Goal: Book appointment/travel/reservation

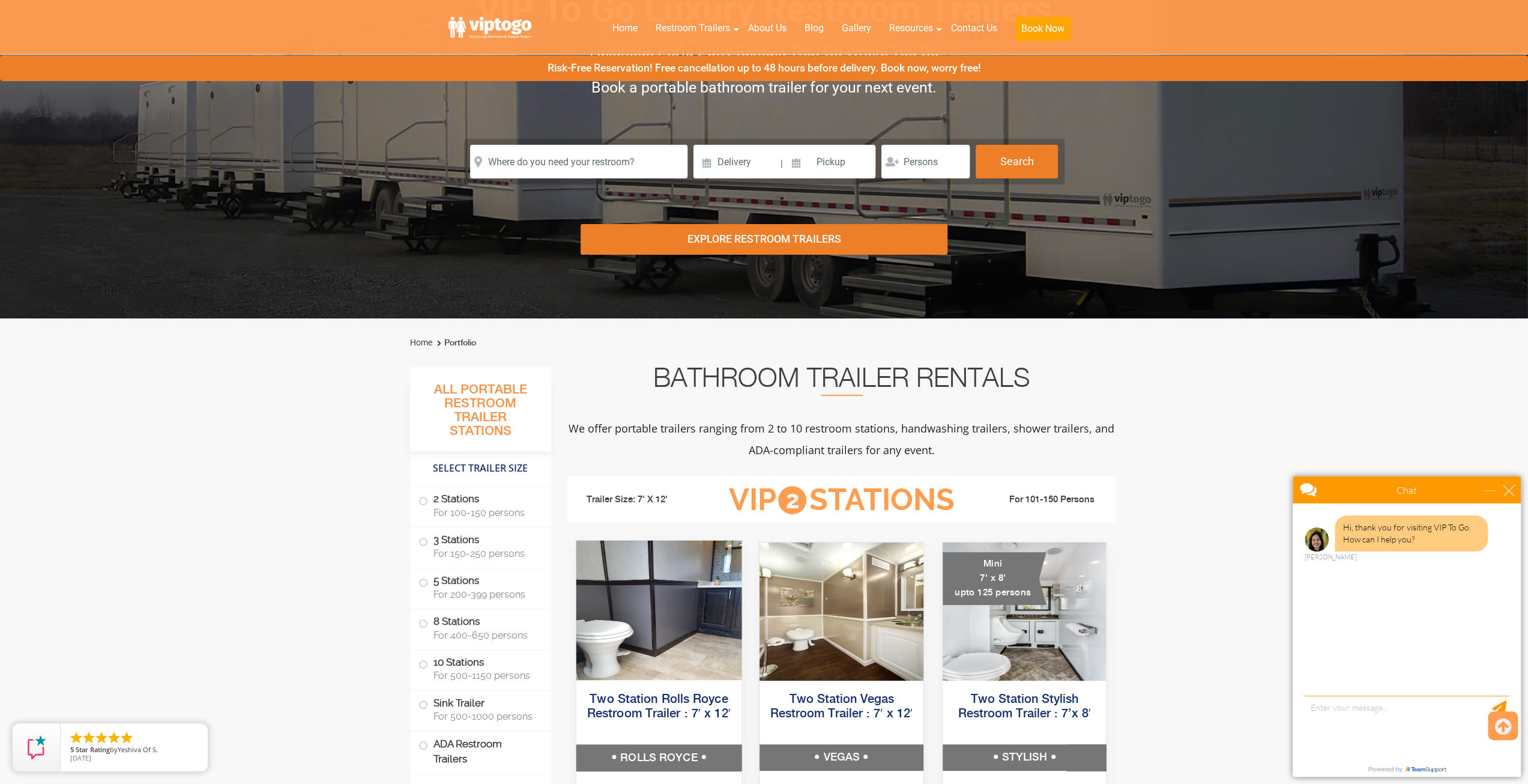
scroll to position [60, 0]
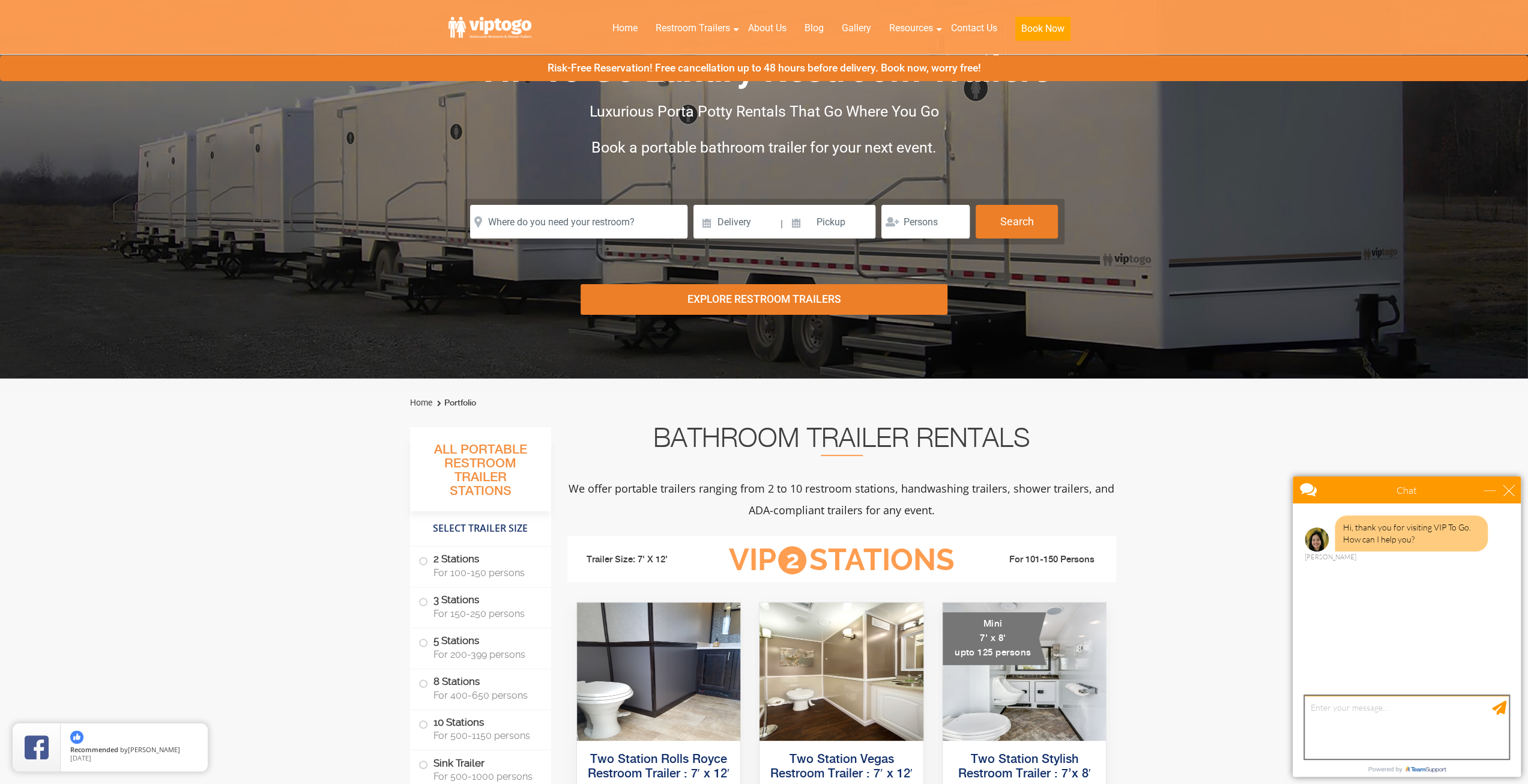
click at [1322, 723] on textarea "type your message" at bounding box center [1406, 727] width 204 height 63
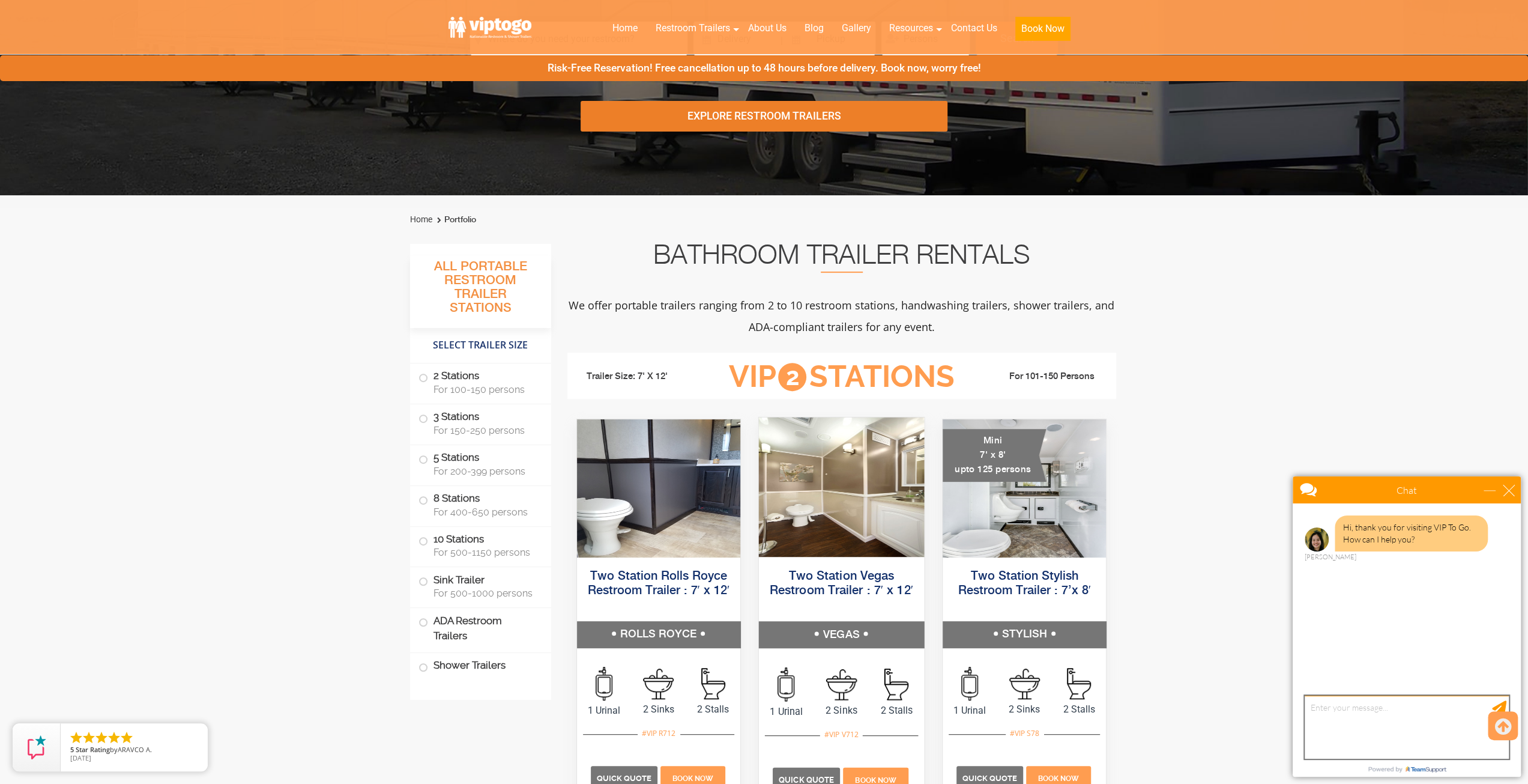
scroll to position [241, 0]
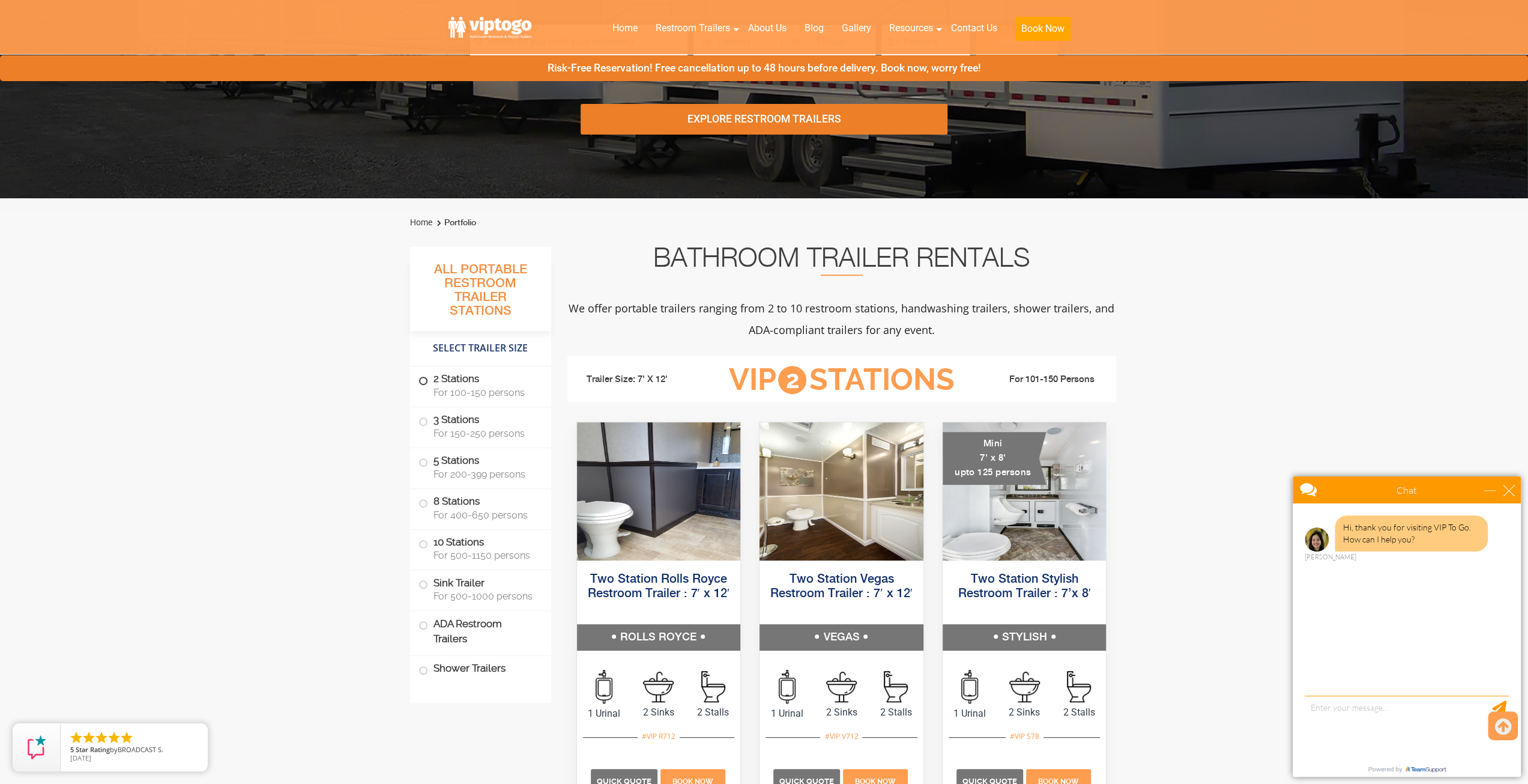
click at [422, 378] on span at bounding box center [423, 380] width 5 height 5
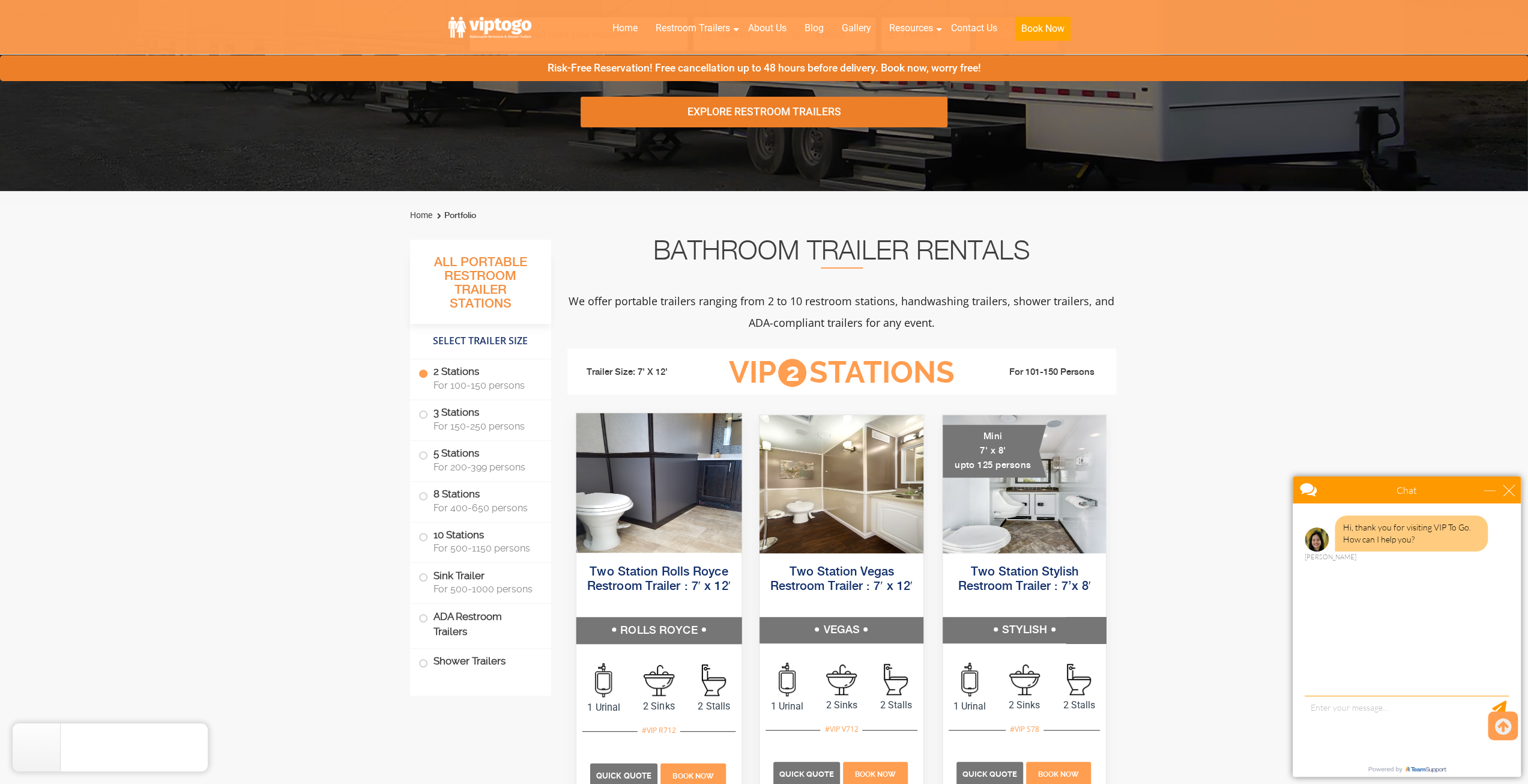
scroll to position [307, 0]
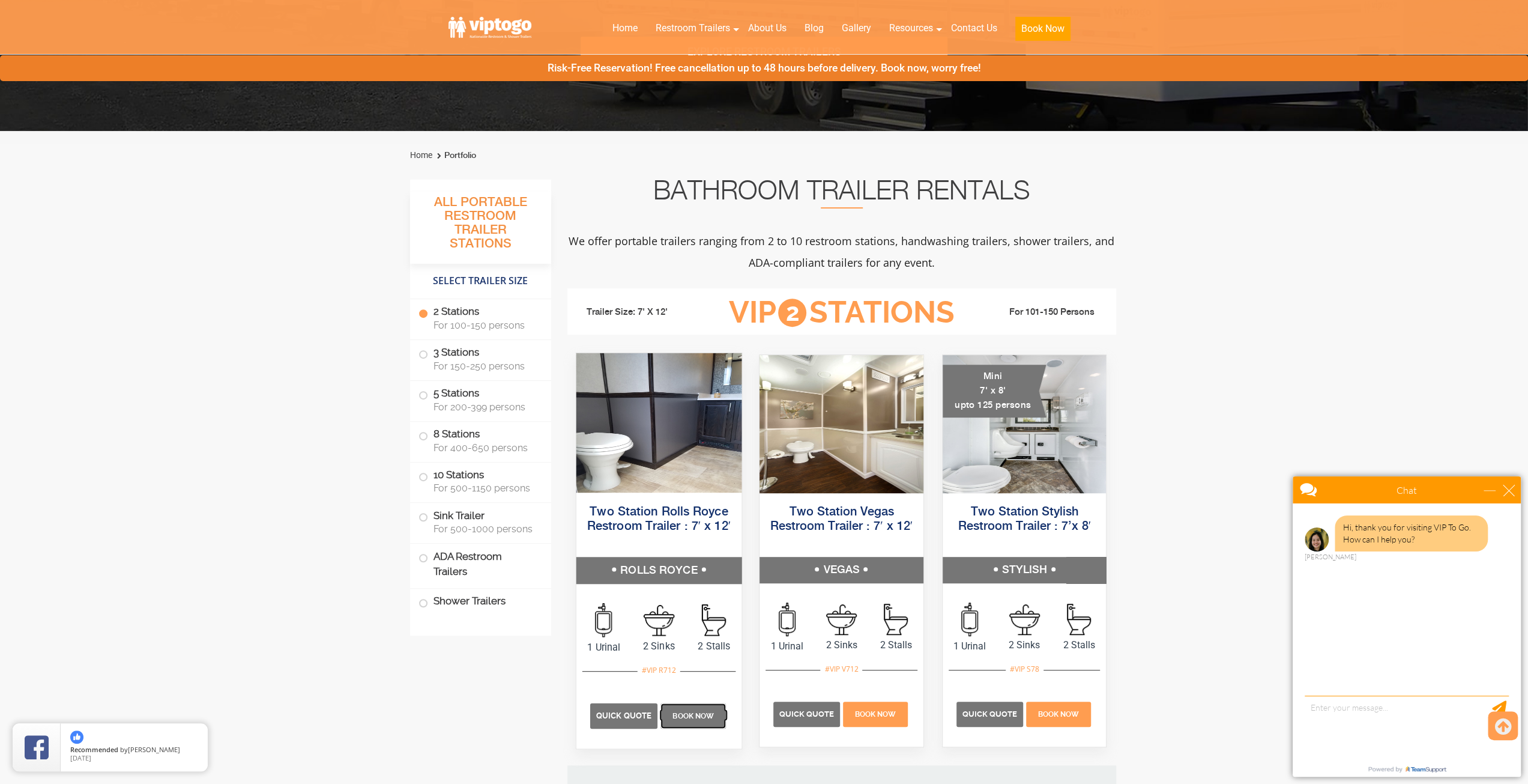
click at [684, 709] on p "Book Now" at bounding box center [693, 716] width 66 height 26
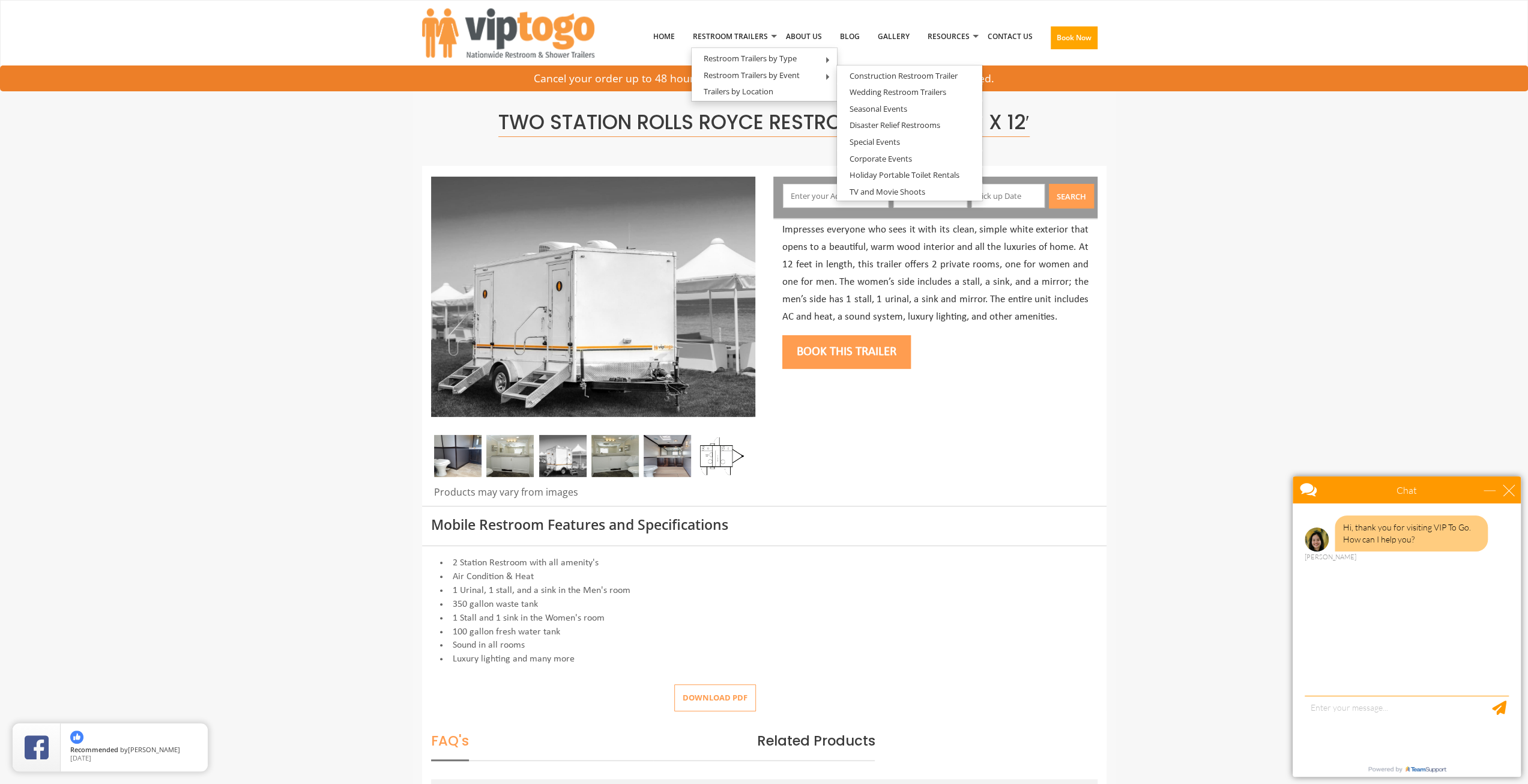
click at [480, 625] on li "100 gallon fresh water tank" at bounding box center [764, 632] width 666 height 14
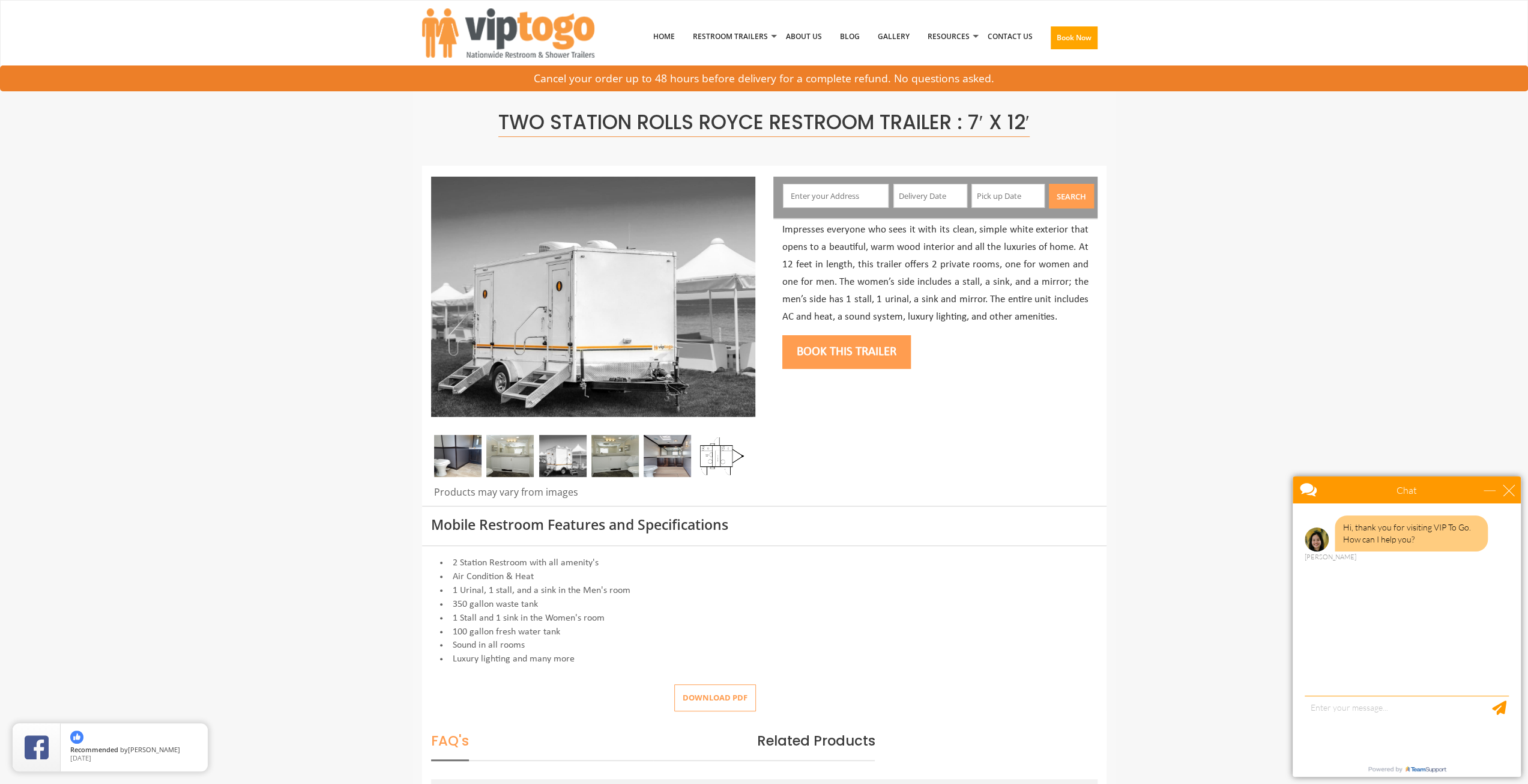
click at [625, 445] on img at bounding box center [615, 456] width 48 height 42
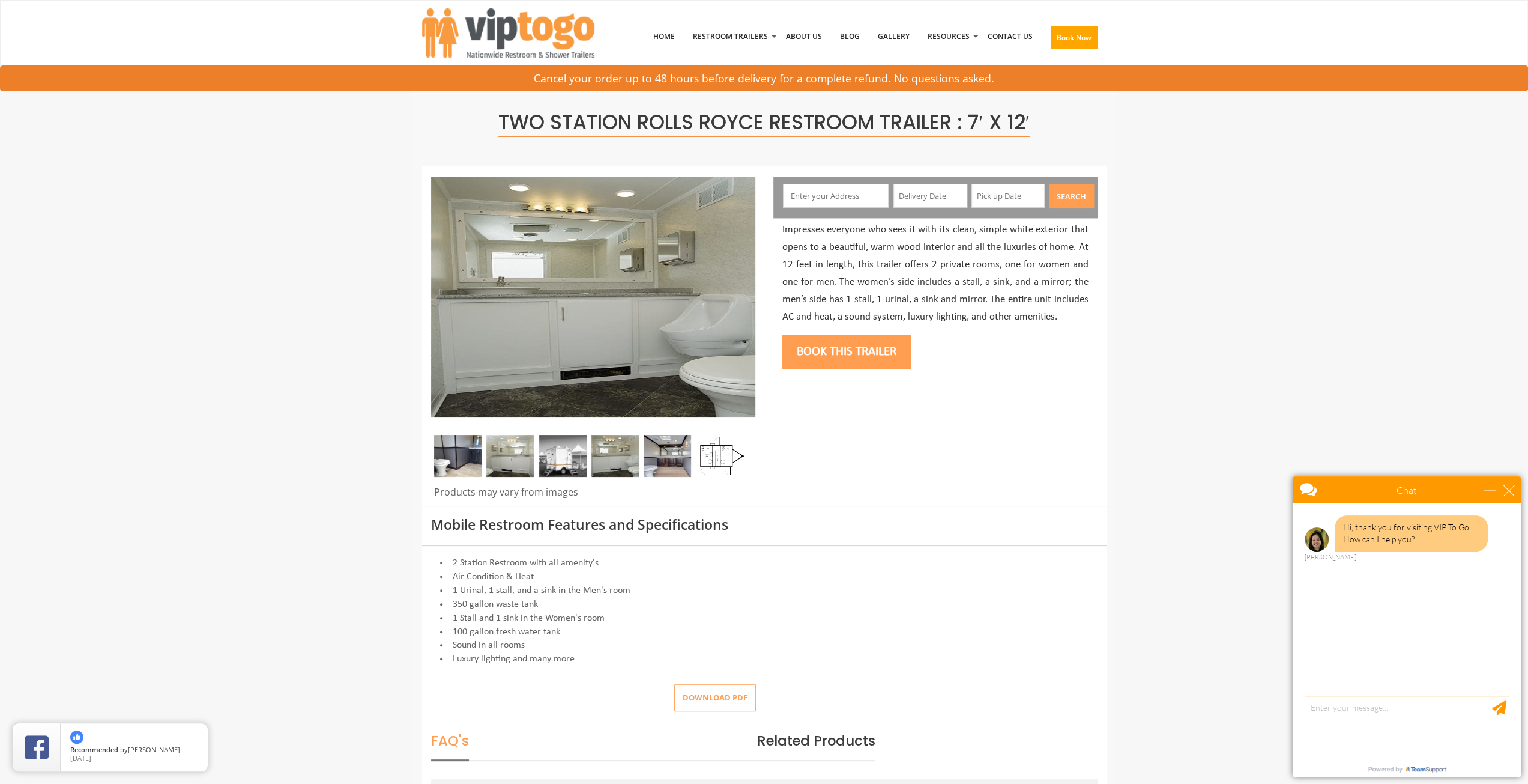
click at [581, 455] on img at bounding box center [563, 456] width 48 height 42
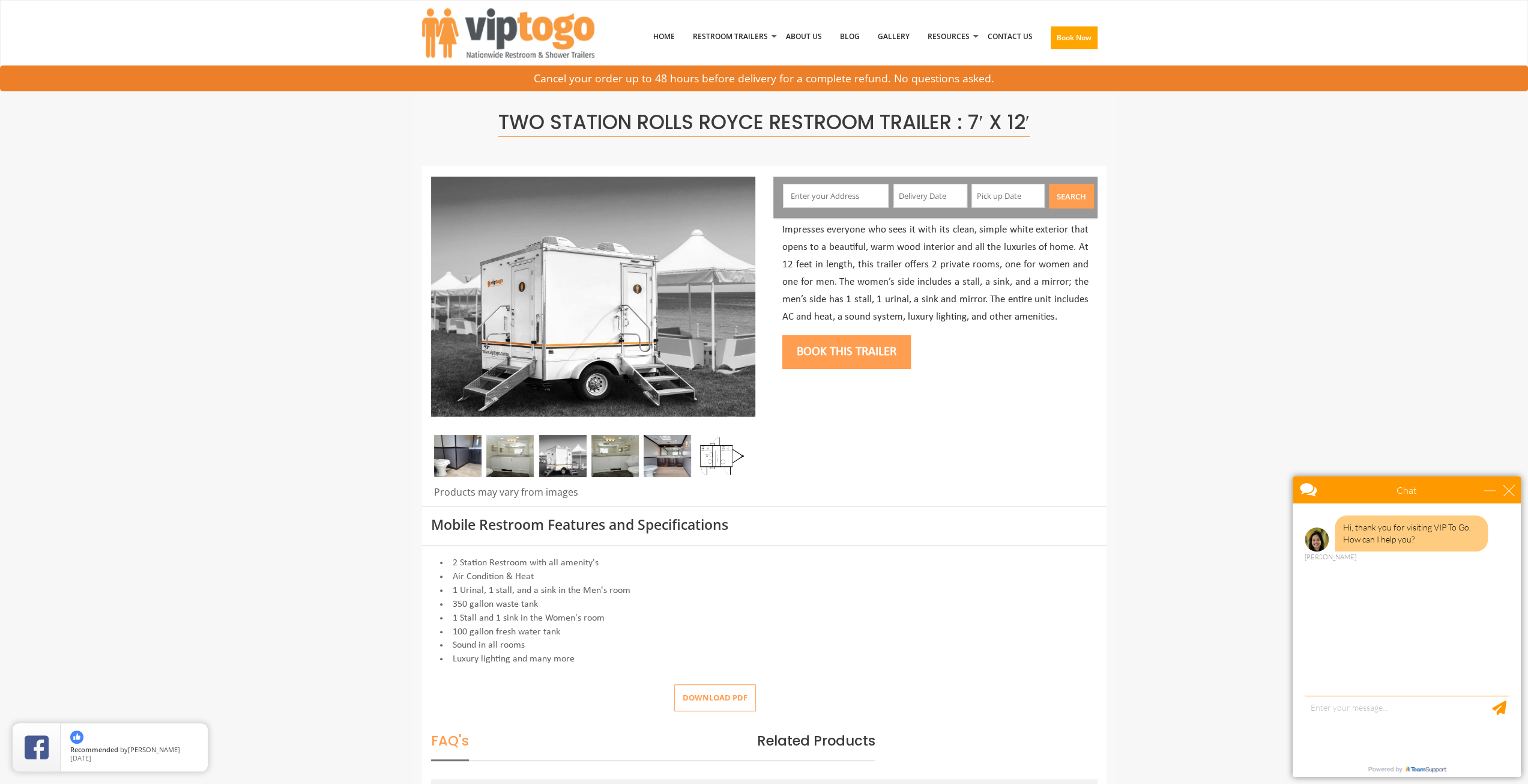
click at [557, 455] on img at bounding box center [563, 456] width 48 height 42
click at [534, 464] on div at bounding box center [593, 459] width 324 height 48
click at [463, 457] on img at bounding box center [458, 456] width 48 height 42
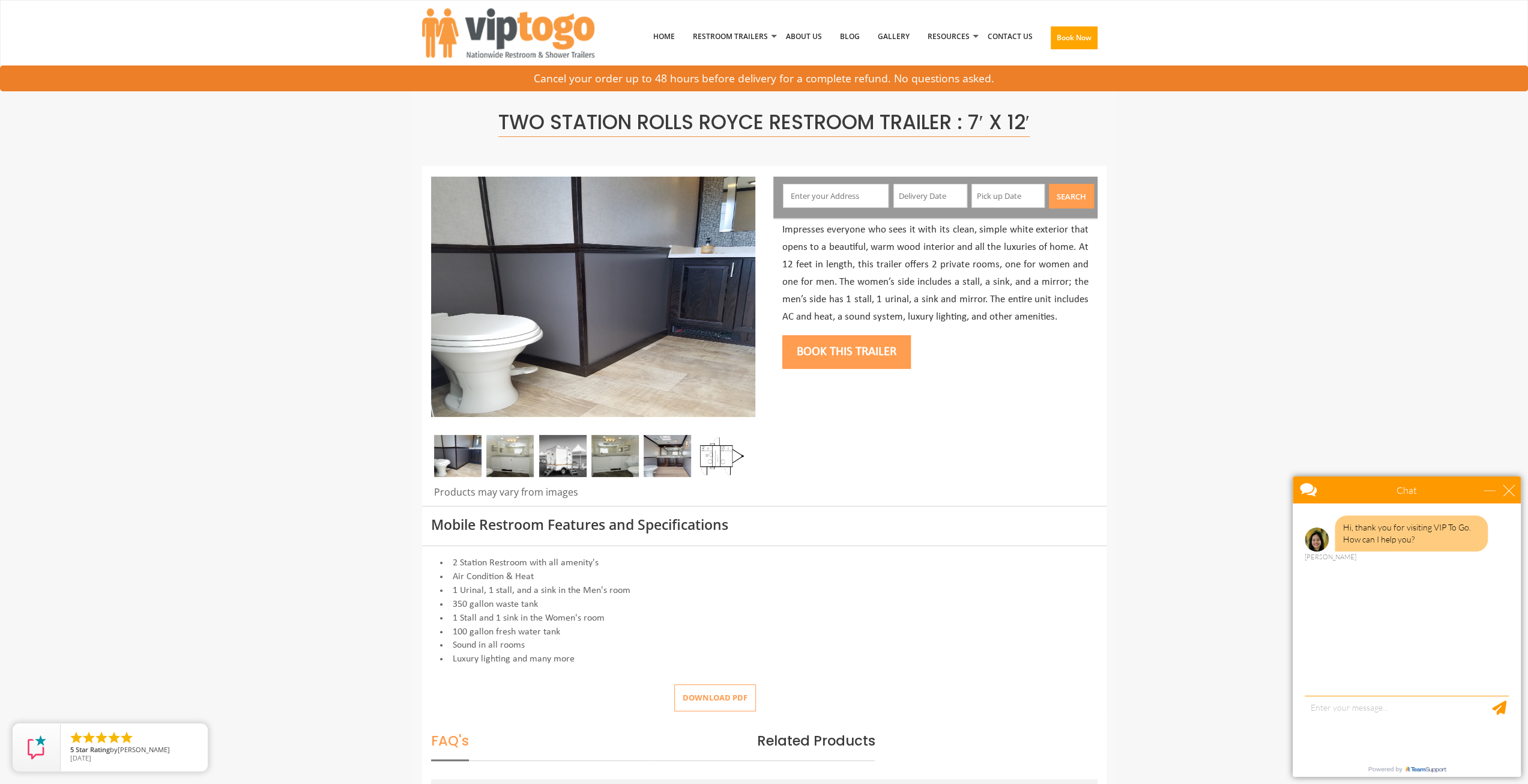
click at [501, 467] on img at bounding box center [510, 456] width 48 height 42
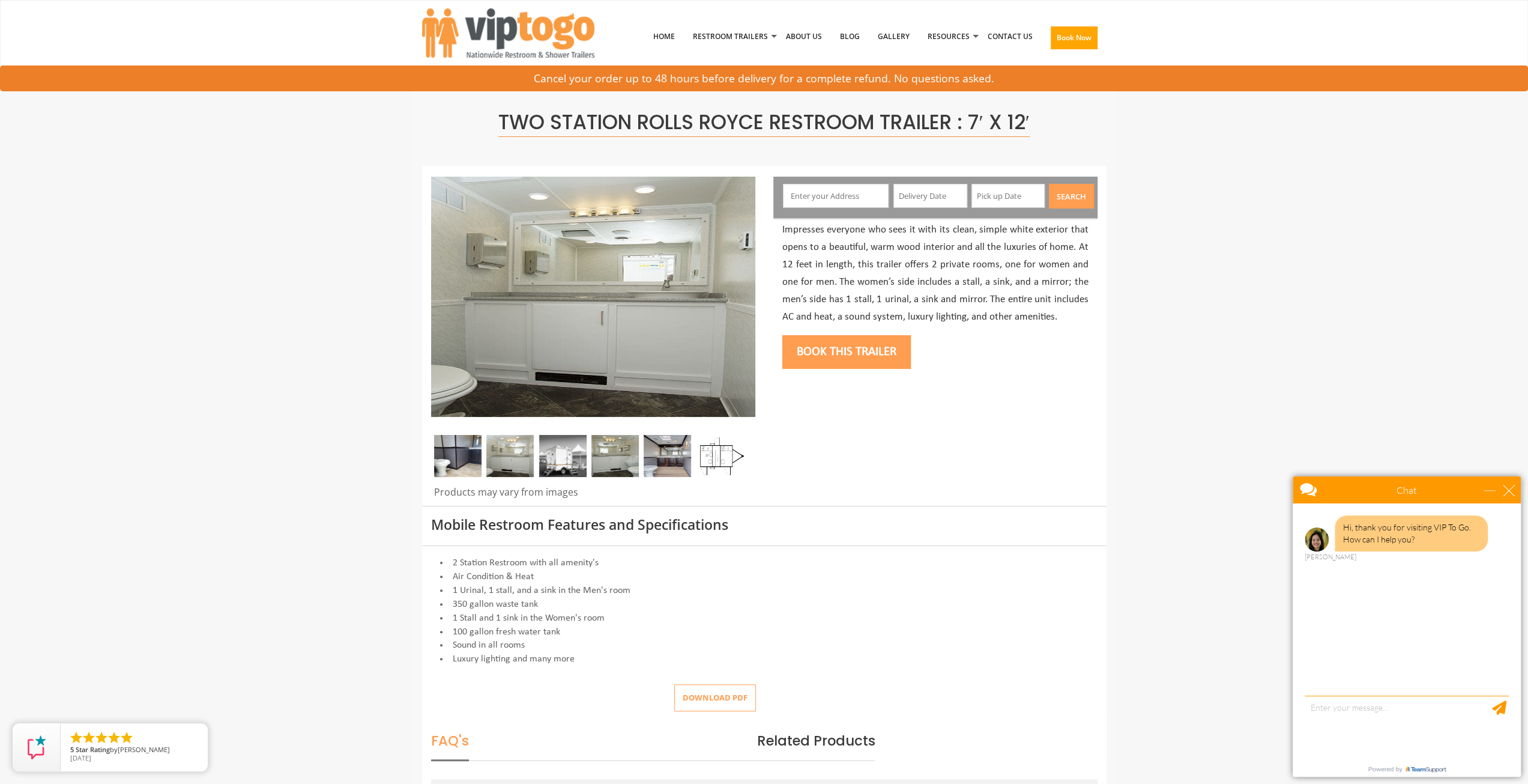
click at [659, 455] on img at bounding box center [668, 456] width 48 height 42
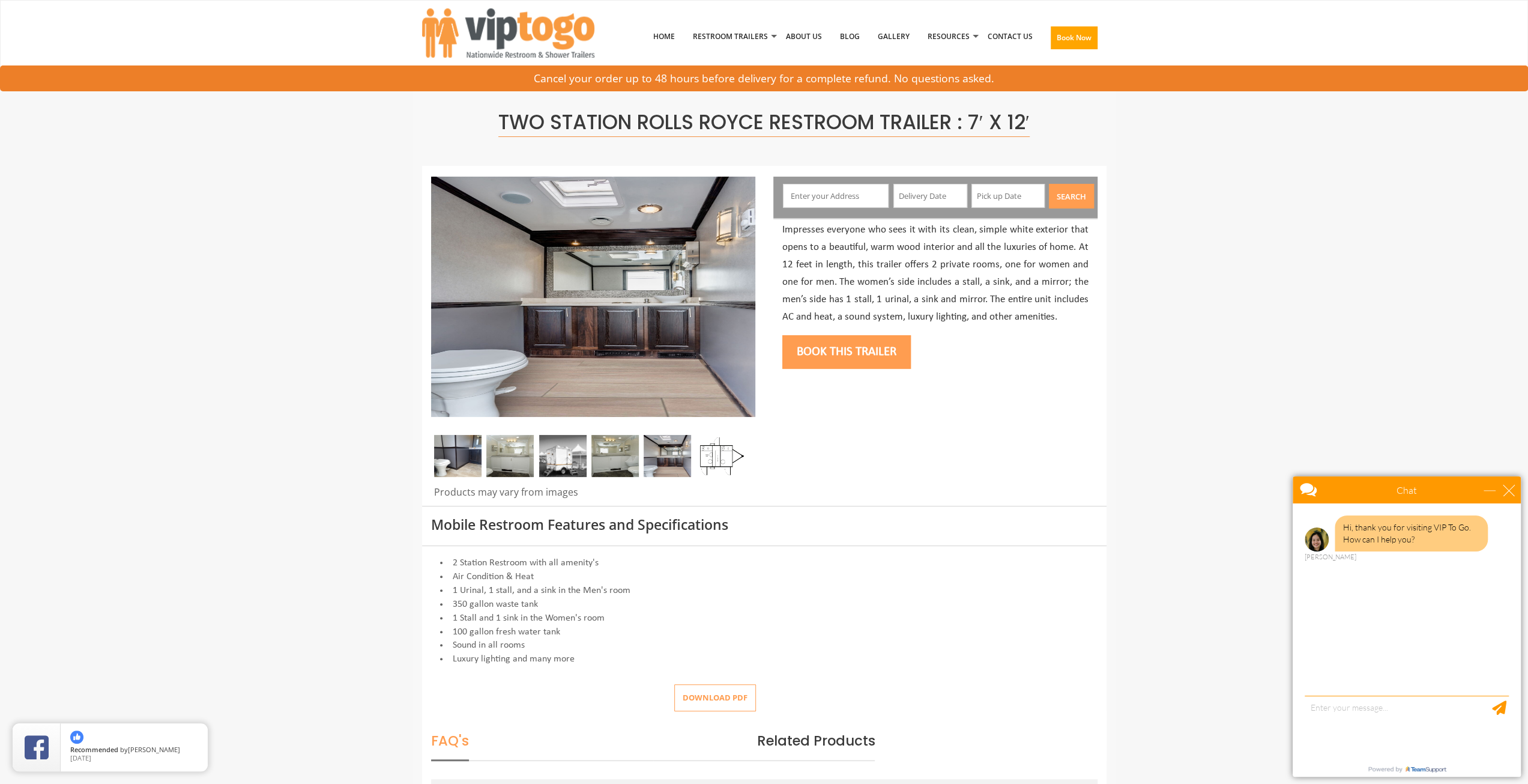
click at [808, 188] on input "text" at bounding box center [836, 195] width 106 height 24
type input "255 Havemeyer Street, Brooklyn, NY, USA"
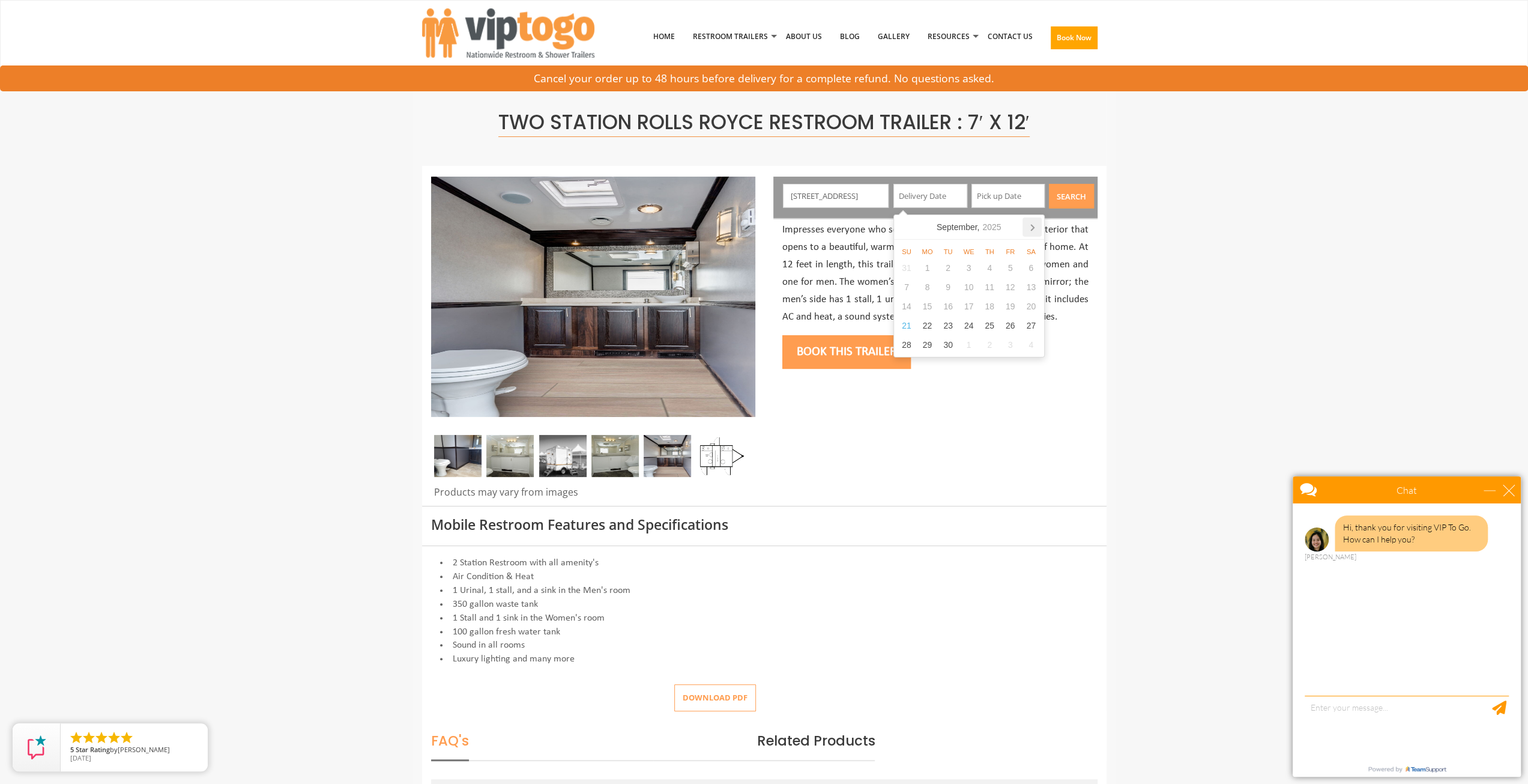
click at [1031, 222] on icon at bounding box center [1032, 227] width 20 height 20
click at [929, 287] on div "6" at bounding box center [927, 287] width 21 height 20
type input "10/06/2025"
click at [1011, 308] on div "13" at bounding box center [1005, 306] width 21 height 20
type input "10/13/2025"
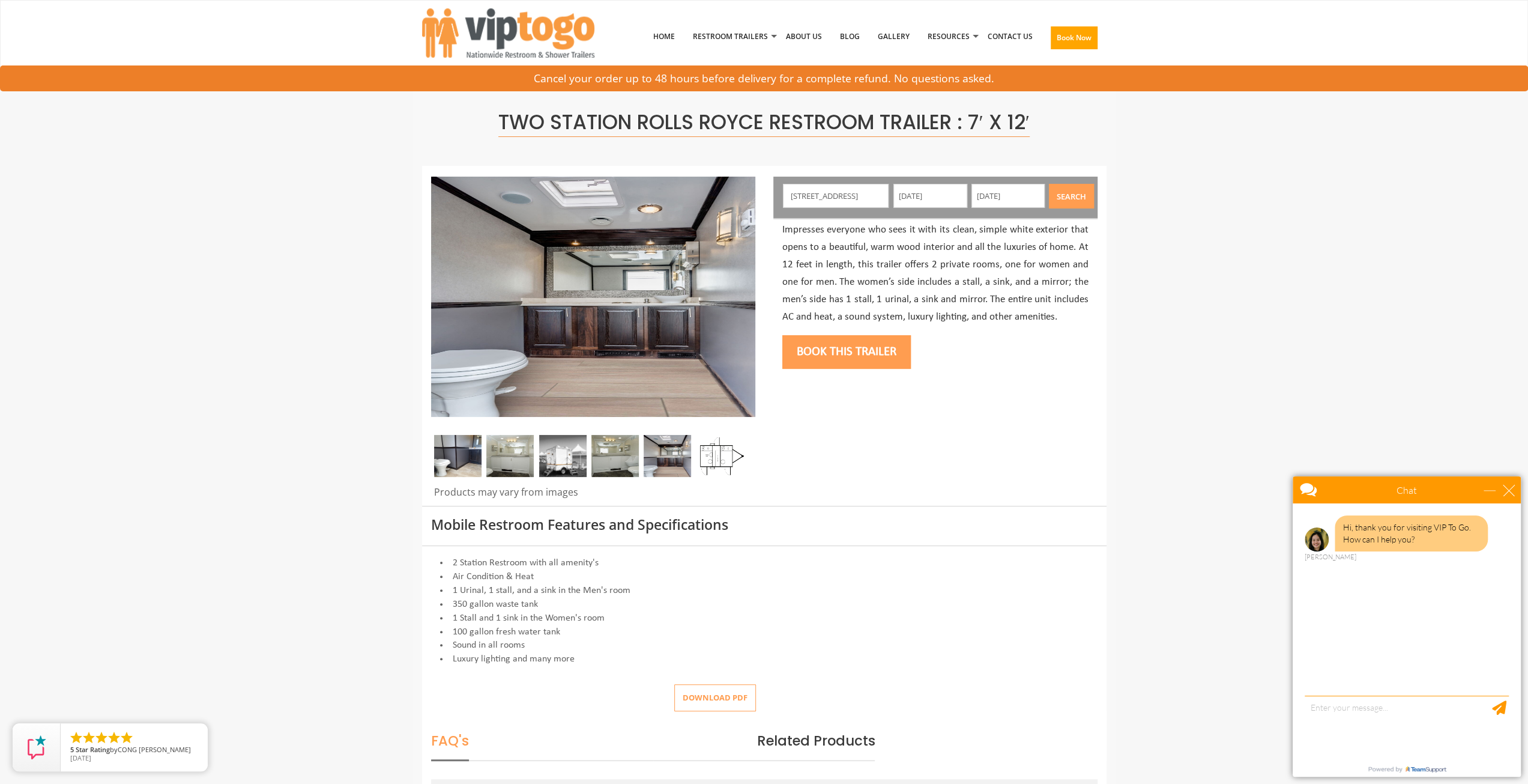
click at [1076, 192] on button "Search" at bounding box center [1072, 195] width 45 height 25
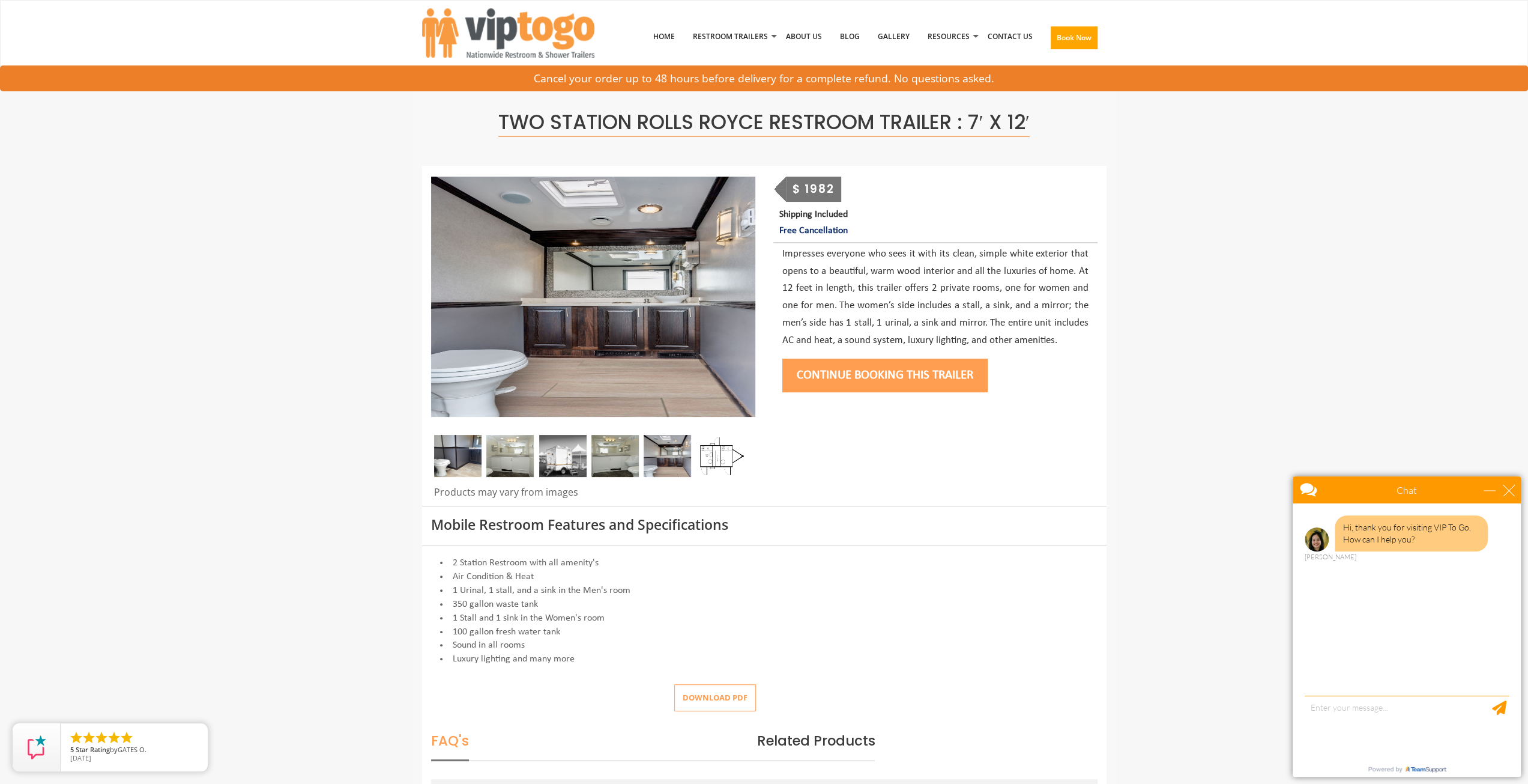
click at [833, 351] on div "Continue Booking this trailer" at bounding box center [935, 374] width 306 height 49
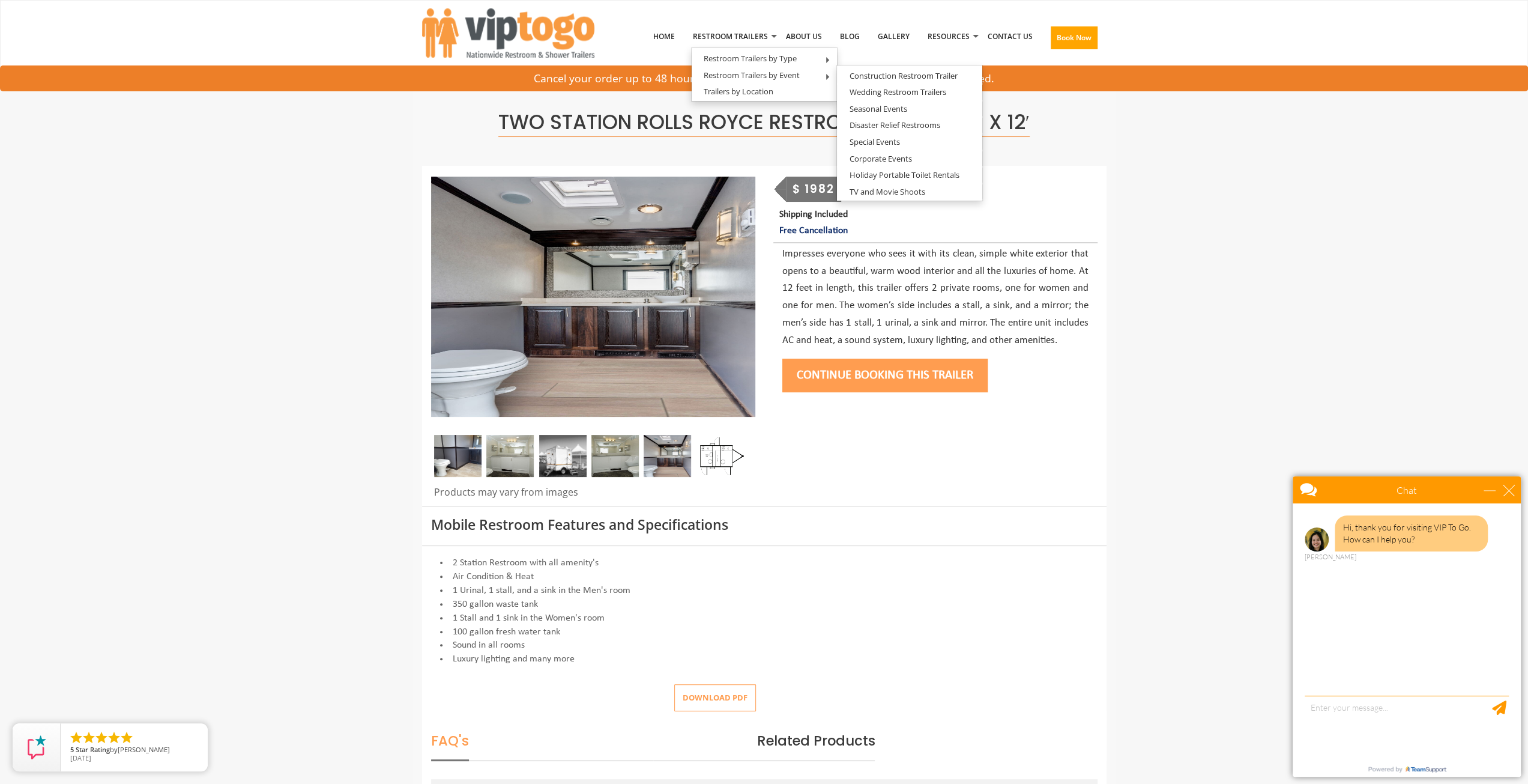
click at [827, 188] on div "$ 1982" at bounding box center [813, 189] width 55 height 26
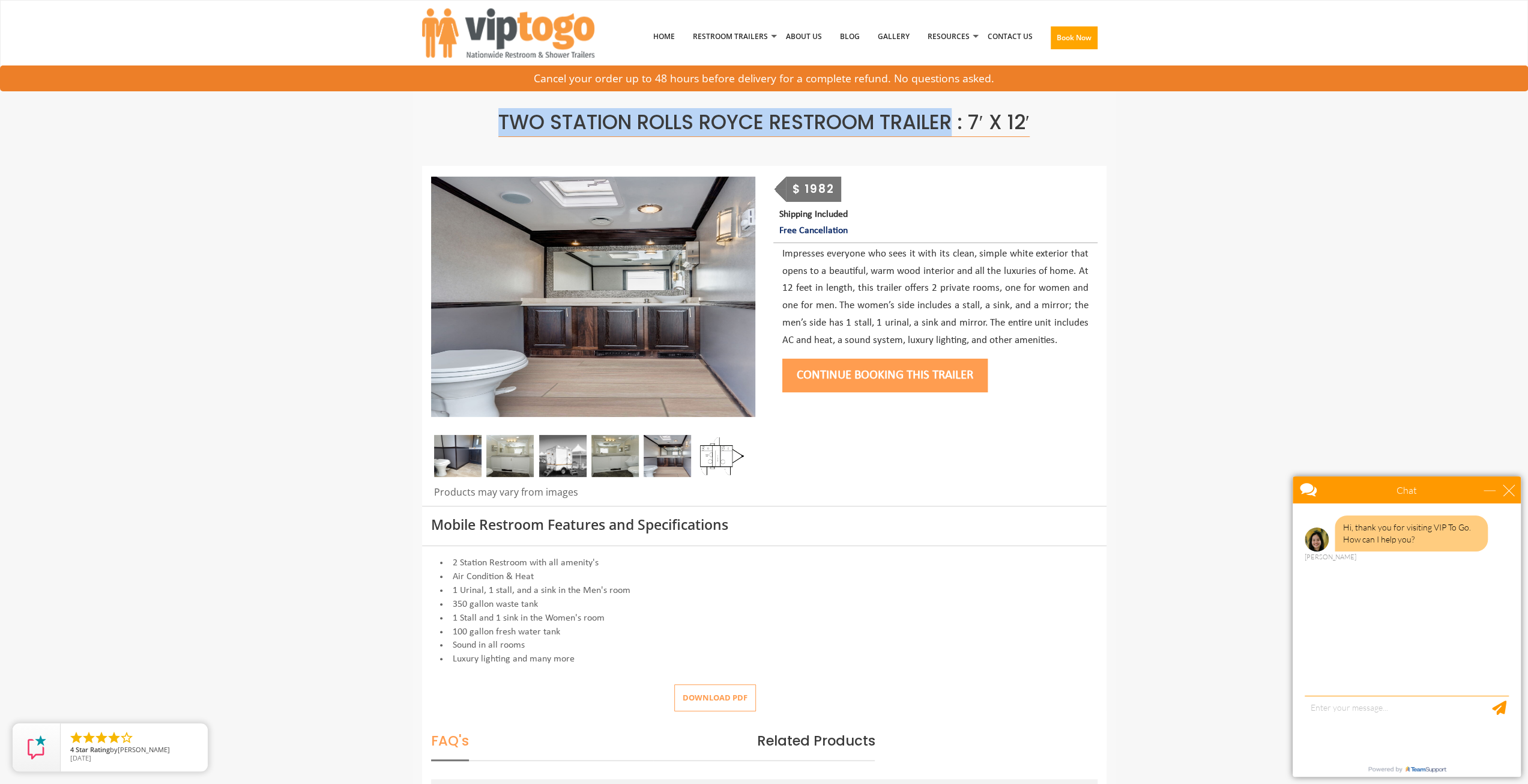
drag, startPoint x: 489, startPoint y: 125, endPoint x: 954, endPoint y: 120, distance: 465.0
click at [954, 120] on h1 "Two Station Rolls Royce Restroom Trailer : 7′ x 12′" at bounding box center [764, 122] width 666 height 21
copy span "Two Station Rolls Royce Restroom Trailer"
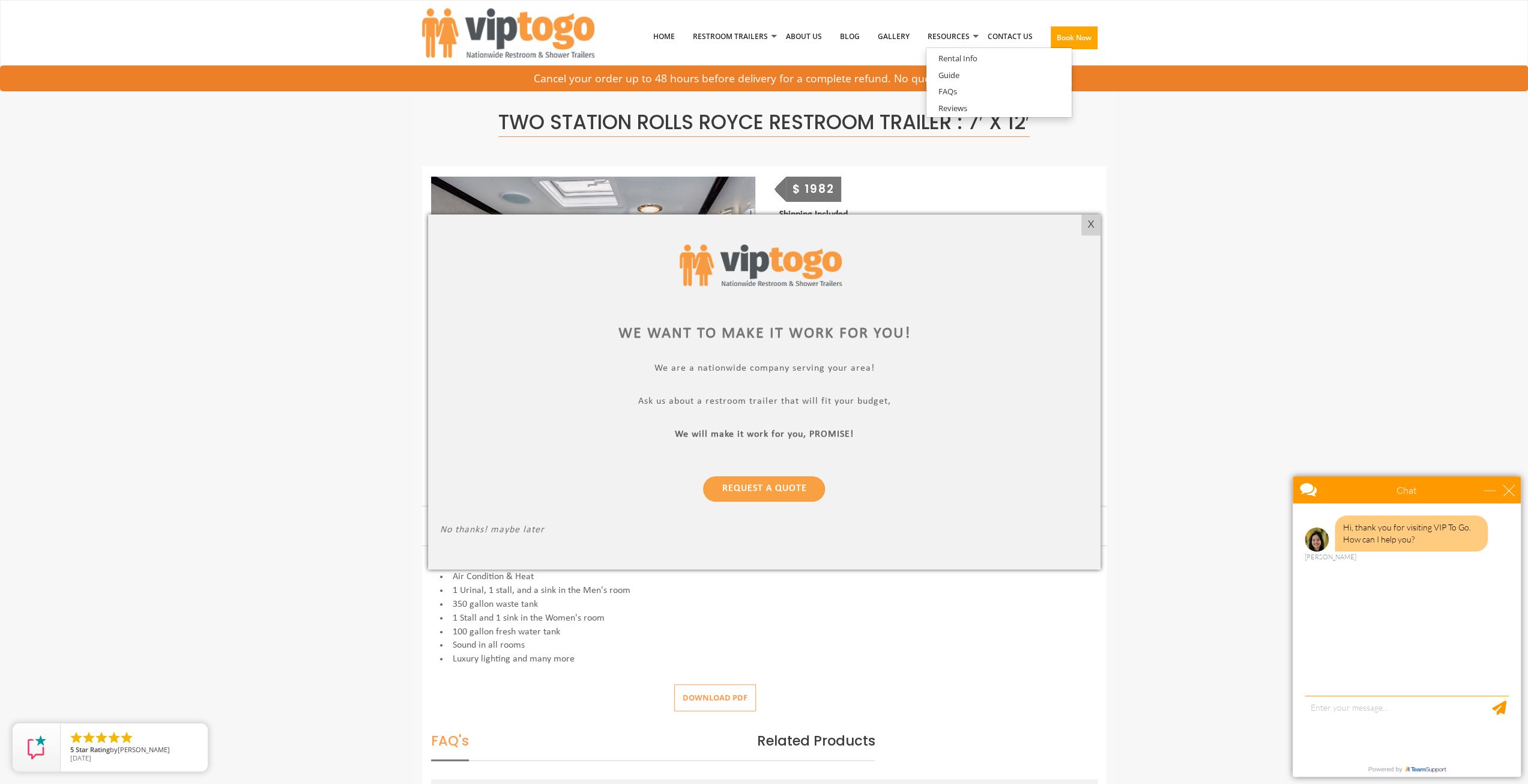
click at [1096, 224] on div "X" at bounding box center [1091, 224] width 19 height 20
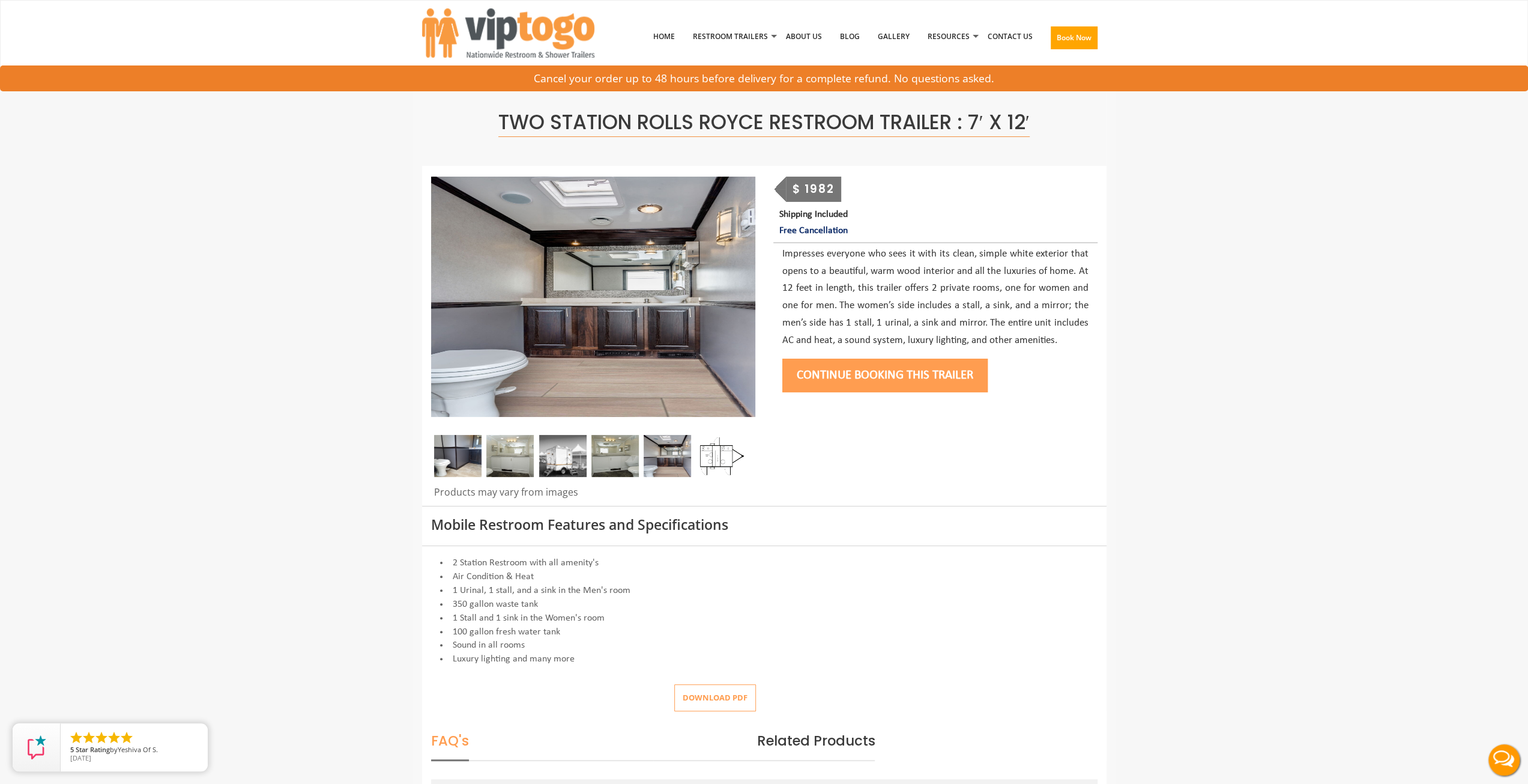
click at [747, 465] on div at bounding box center [593, 459] width 324 height 48
click at [730, 456] on img at bounding box center [720, 456] width 48 height 42
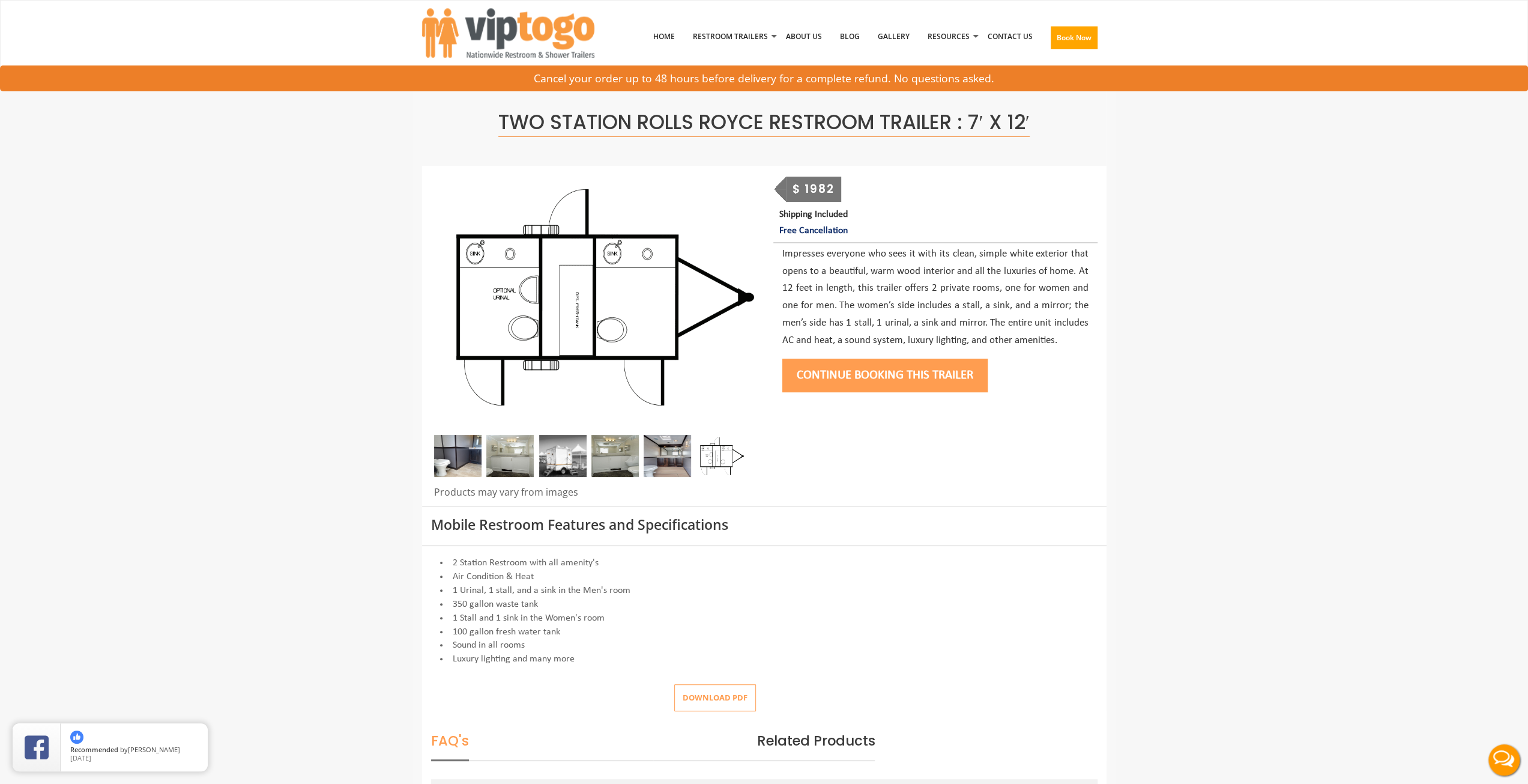
click at [660, 445] on img at bounding box center [668, 456] width 48 height 42
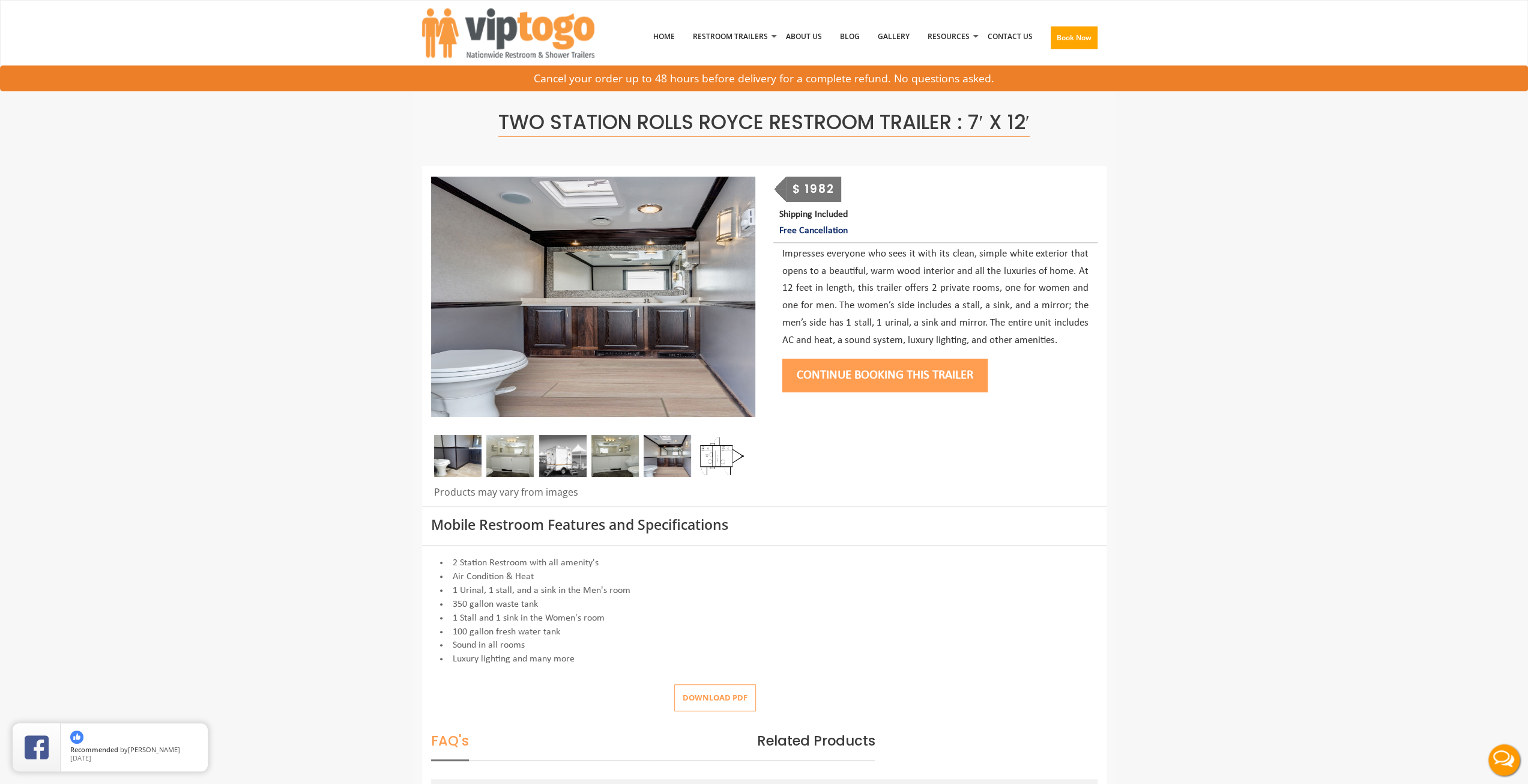
click at [624, 447] on img at bounding box center [615, 456] width 48 height 42
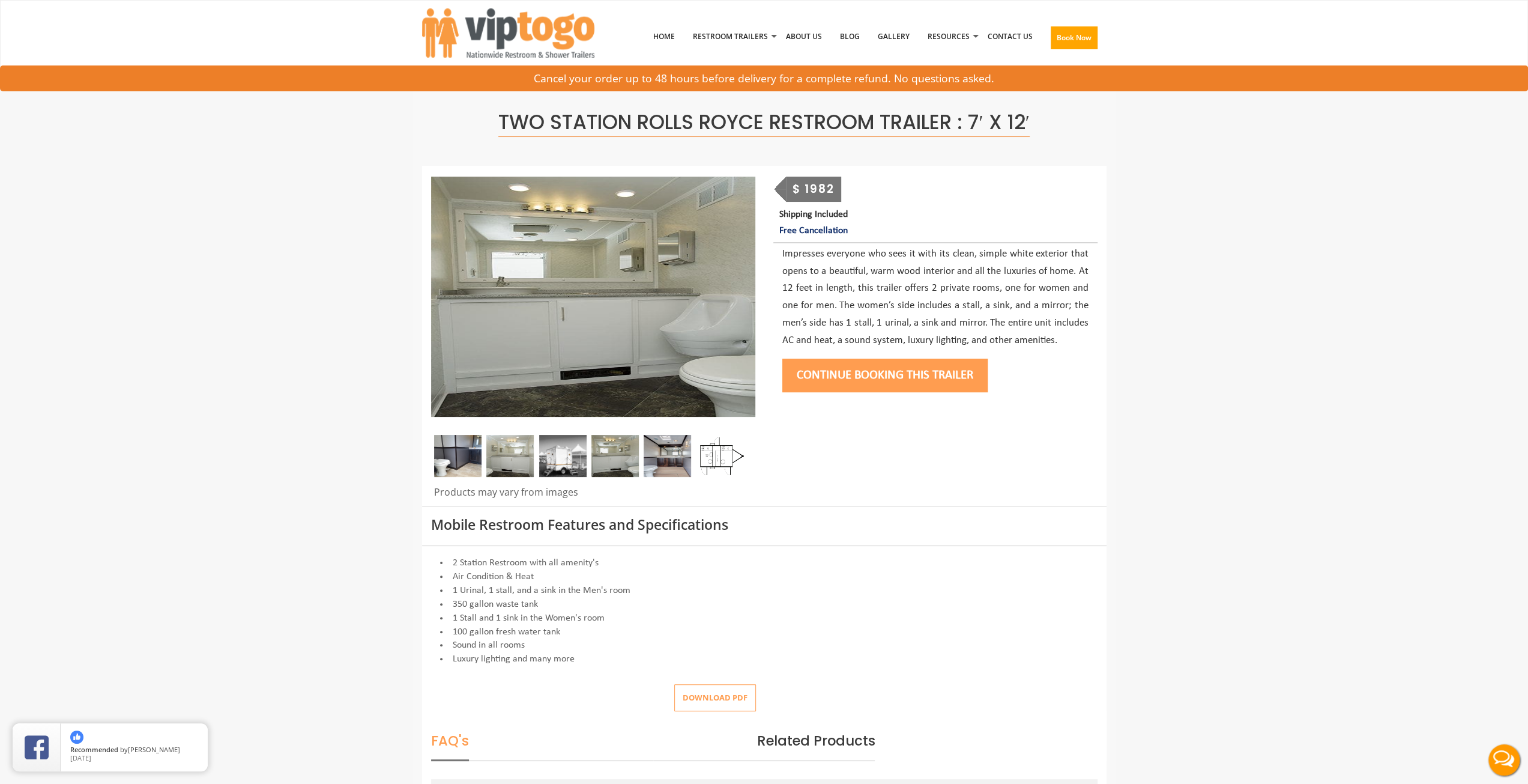
click at [570, 451] on img at bounding box center [563, 456] width 48 height 42
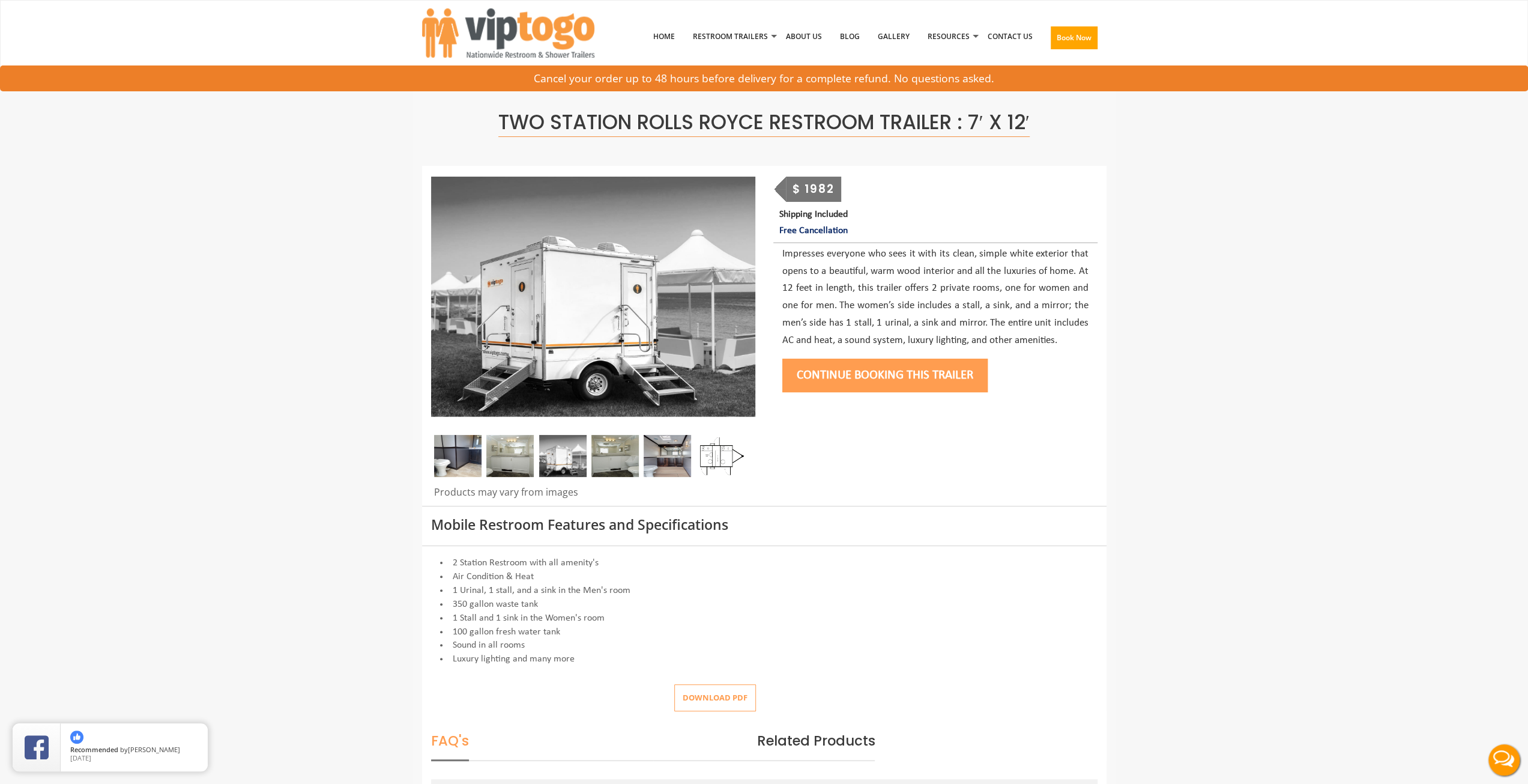
click at [610, 455] on img at bounding box center [615, 456] width 48 height 42
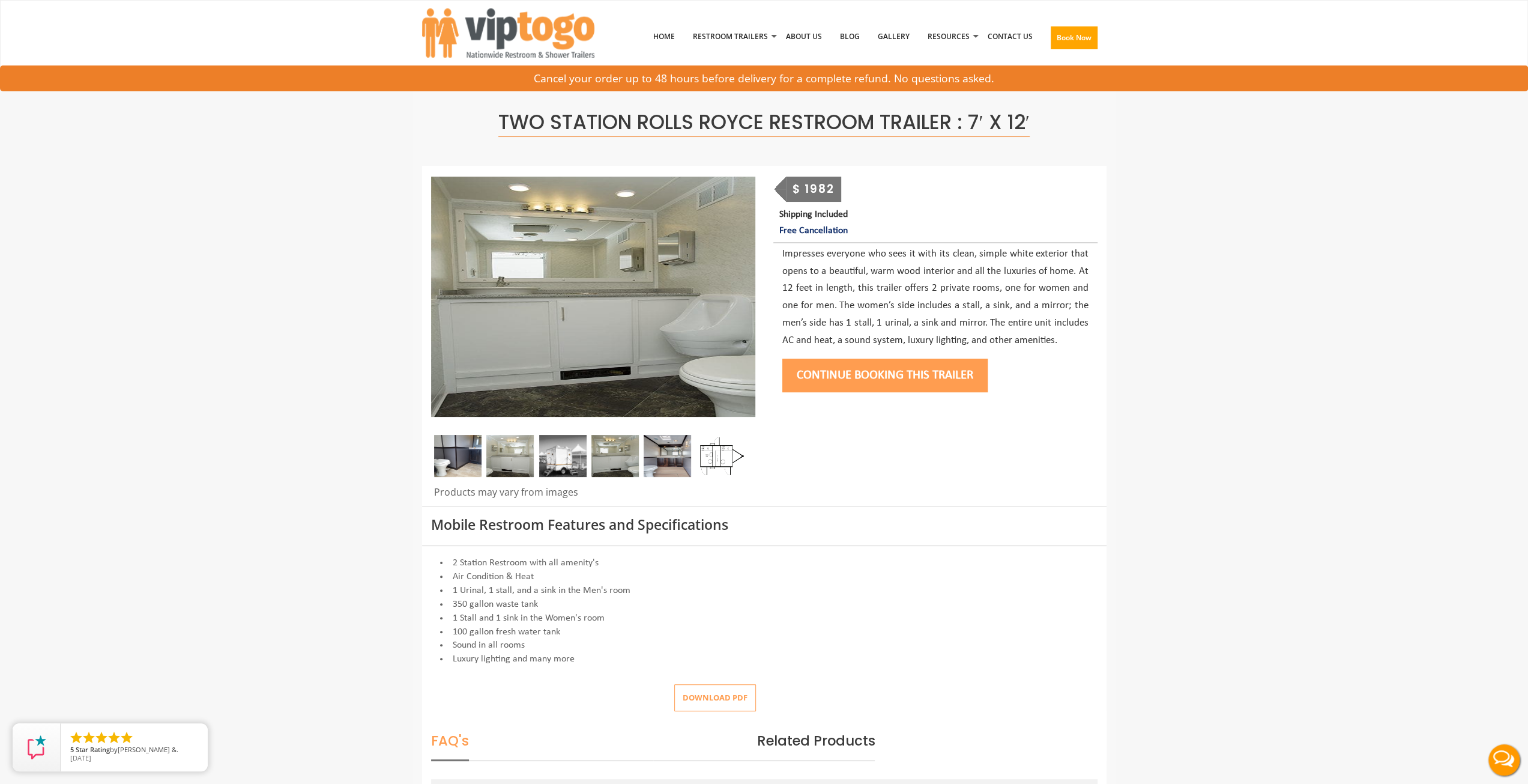
click at [560, 444] on img at bounding box center [563, 456] width 48 height 42
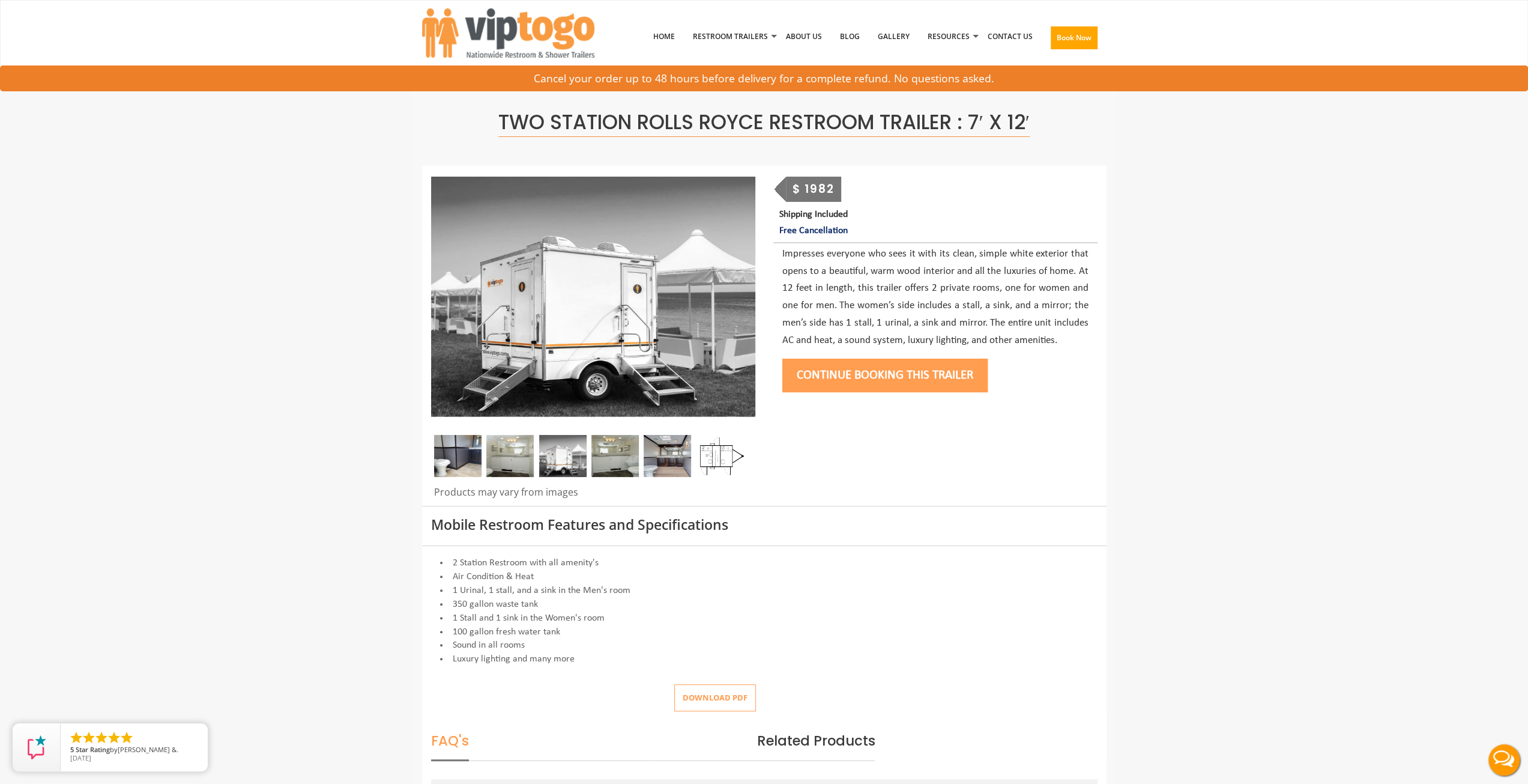
click at [528, 444] on img at bounding box center [510, 456] width 48 height 42
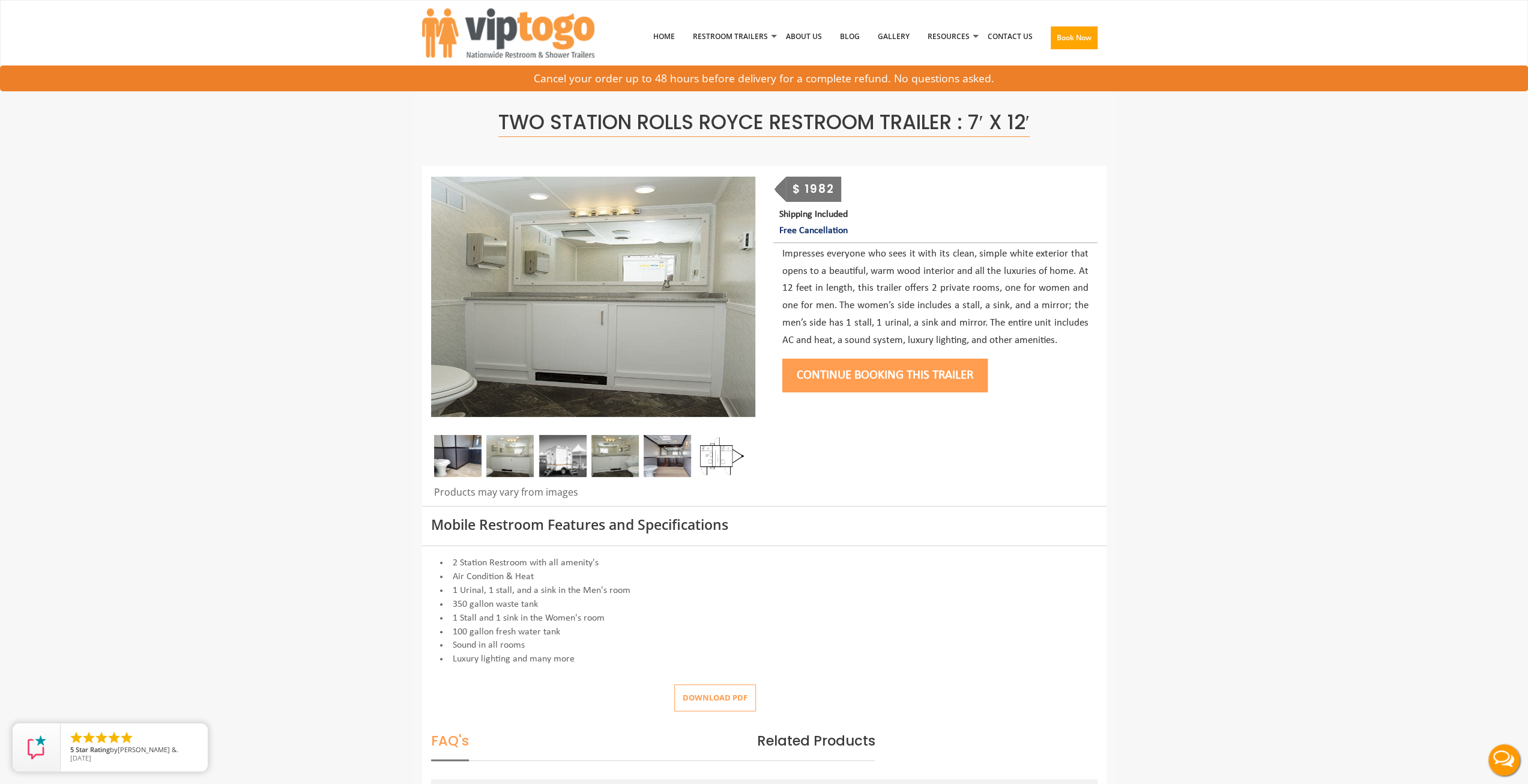
click at [442, 462] on img at bounding box center [458, 456] width 48 height 42
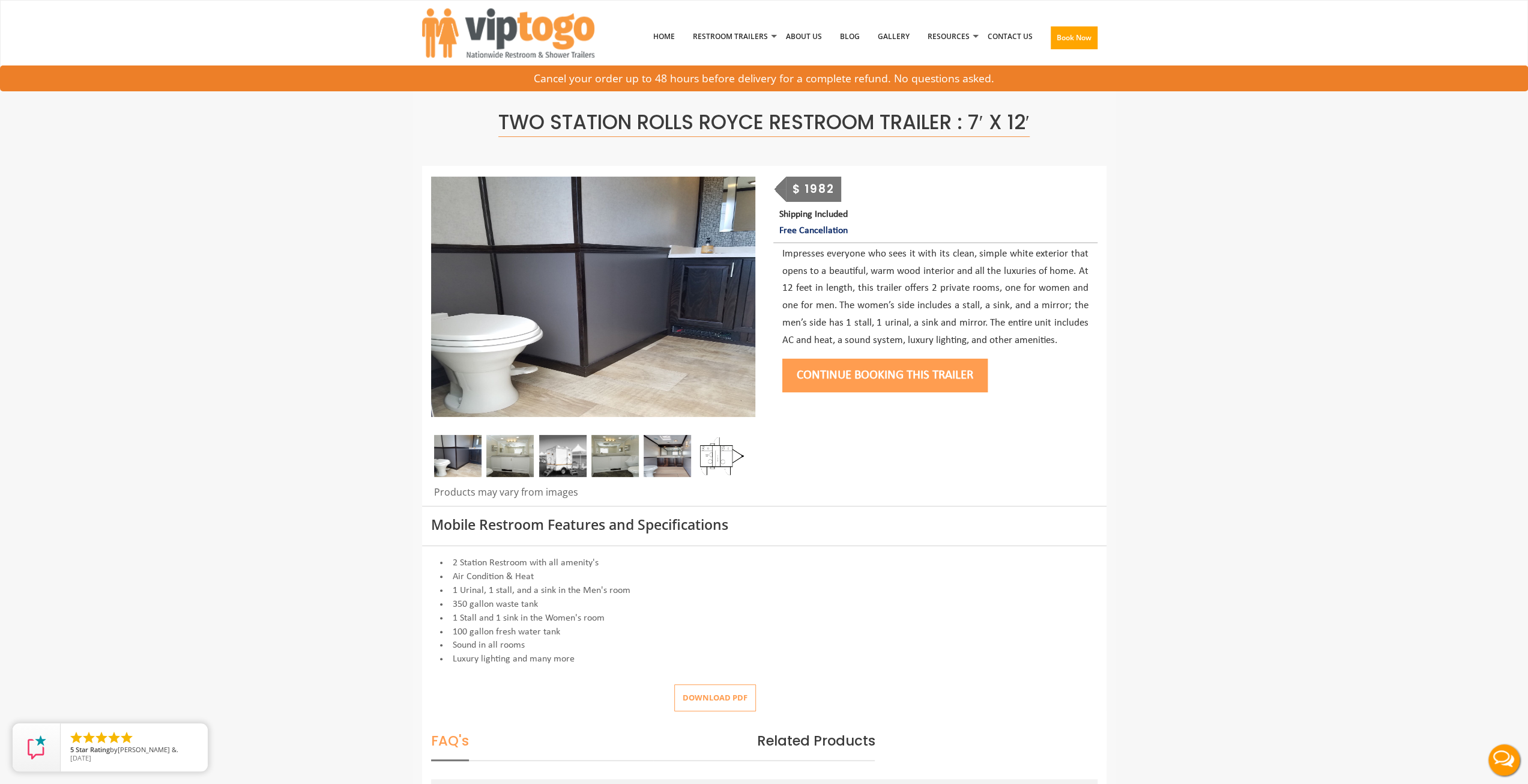
click at [508, 465] on img at bounding box center [510, 456] width 48 height 42
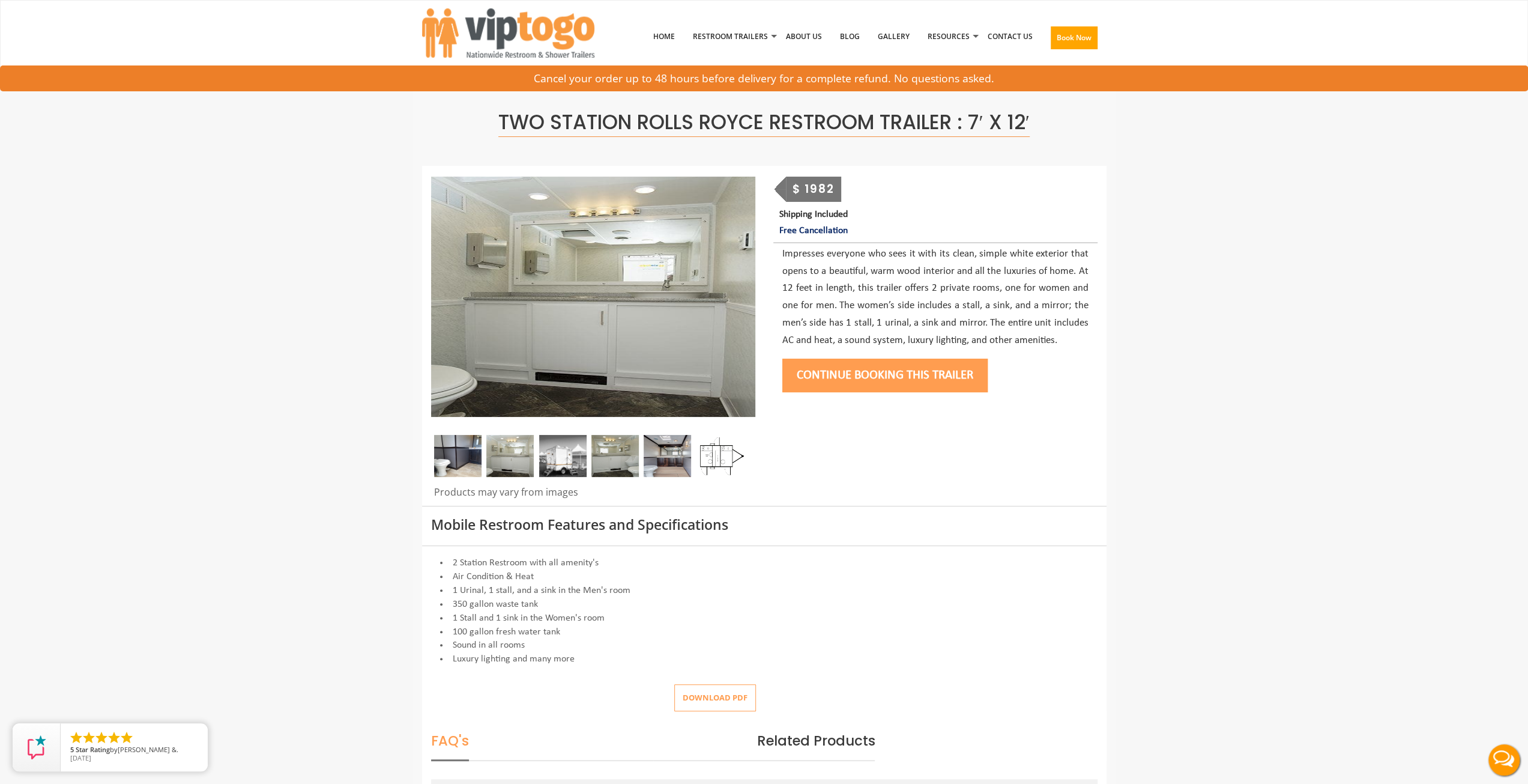
click at [565, 471] on img at bounding box center [563, 456] width 48 height 42
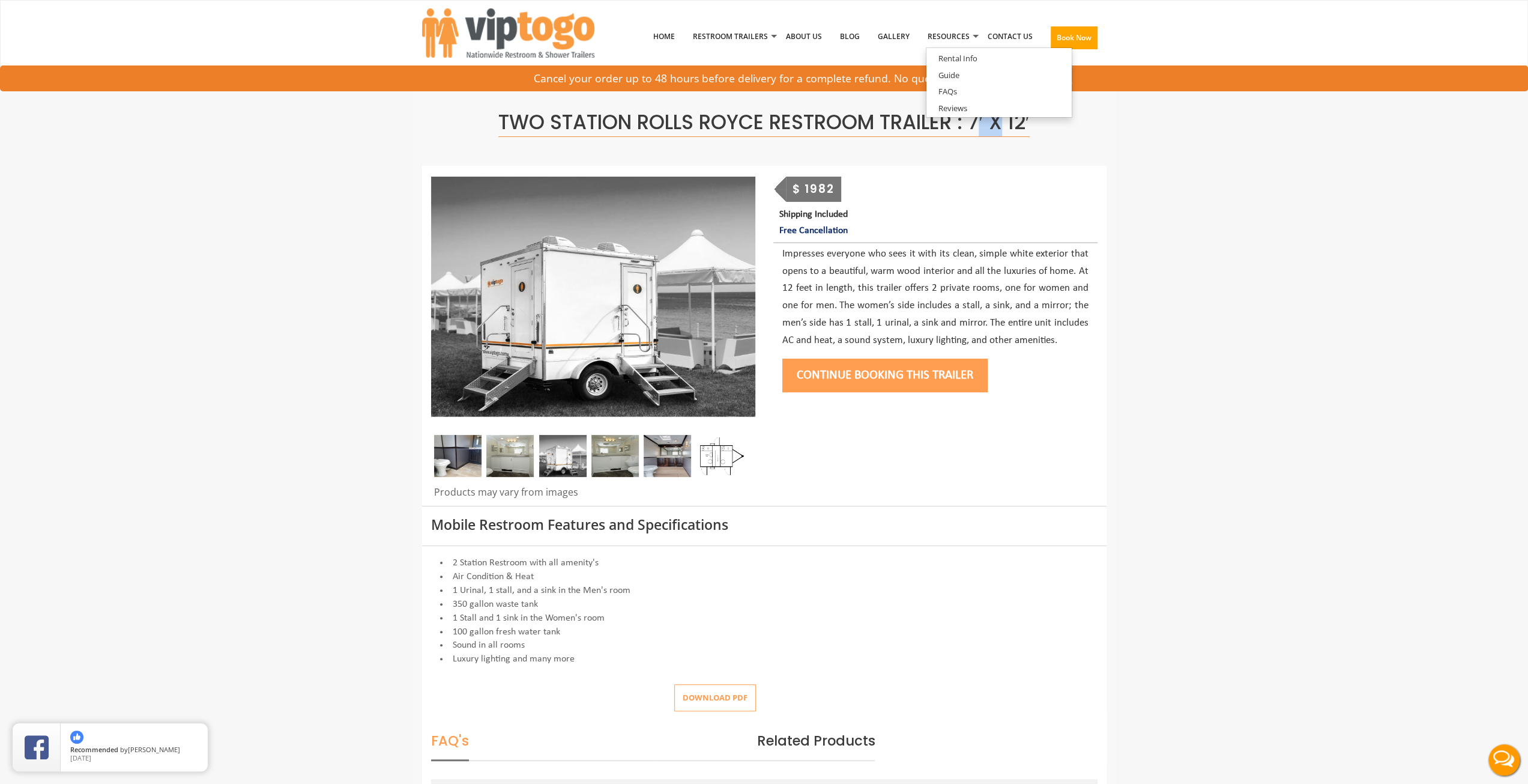
drag, startPoint x: 998, startPoint y: 123, endPoint x: 982, endPoint y: 124, distance: 16.0
click at [982, 124] on span "Two Station Rolls Royce Restroom Trailer : 7′ x 12′" at bounding box center [764, 123] width 531 height 29
